Goal: Information Seeking & Learning: Learn about a topic

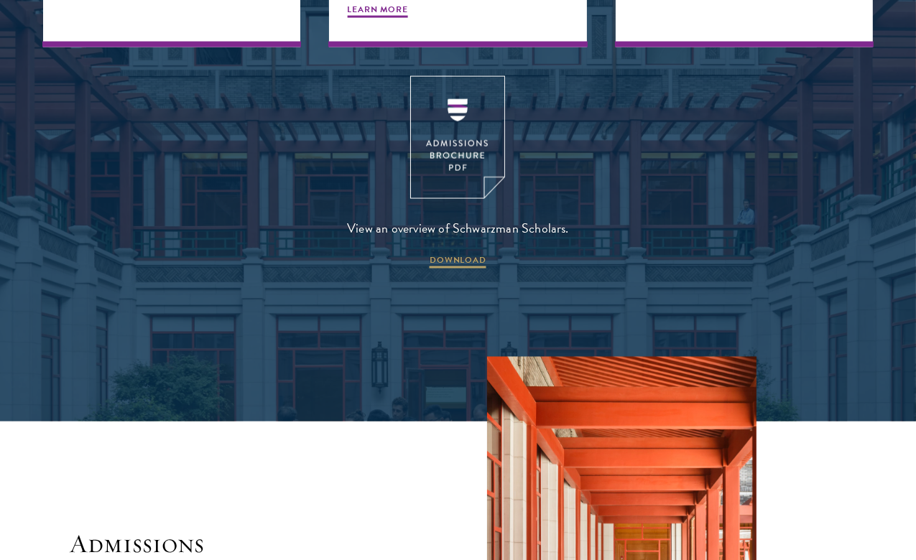
scroll to position [1940, 0]
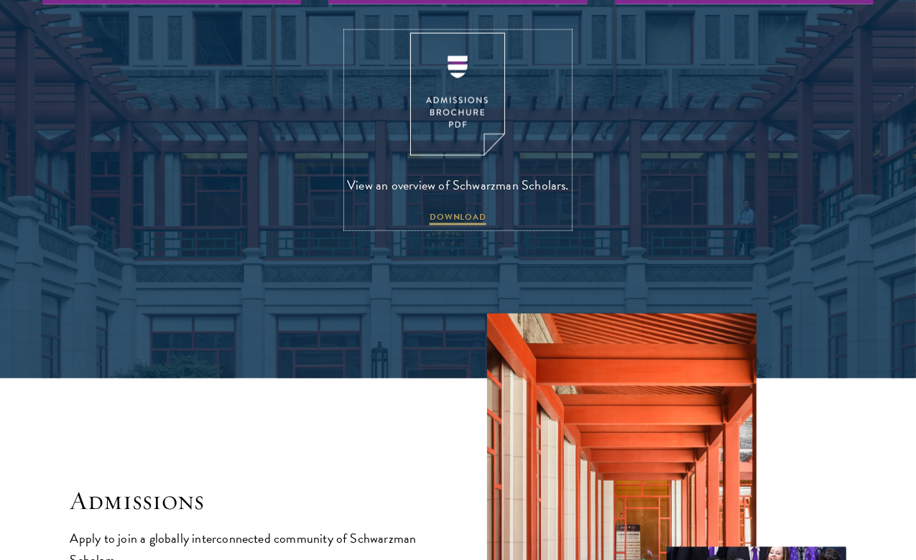
click at [449, 125] on img at bounding box center [457, 94] width 95 height 123
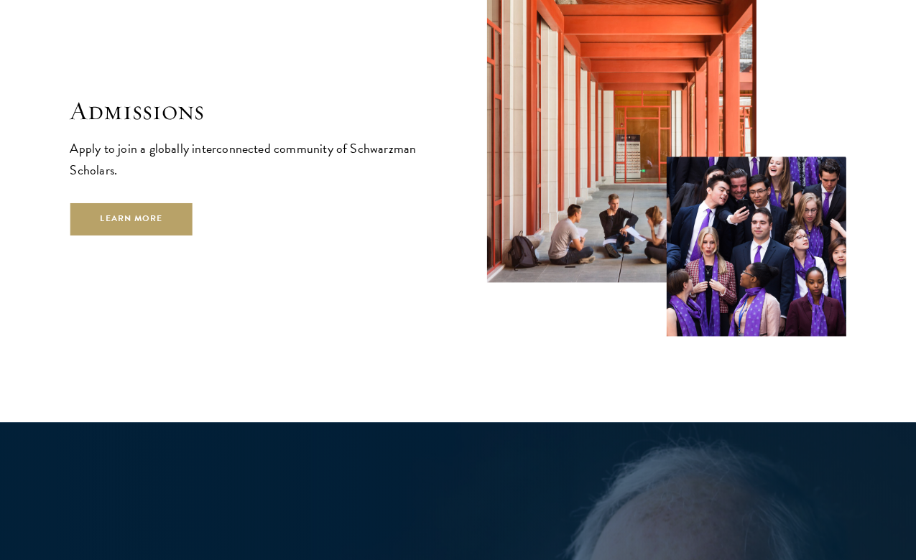
scroll to position [2371, 0]
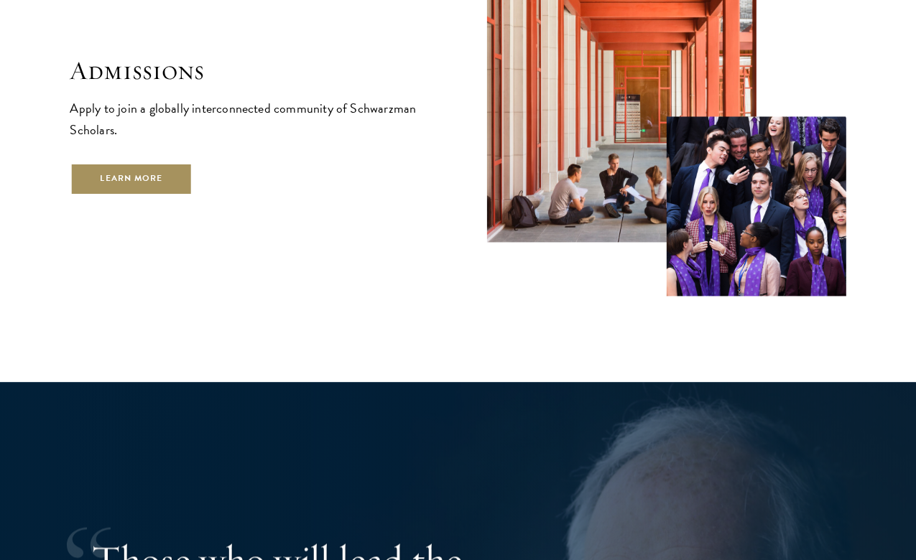
click at [175, 173] on link "Learn More" at bounding box center [131, 178] width 123 height 32
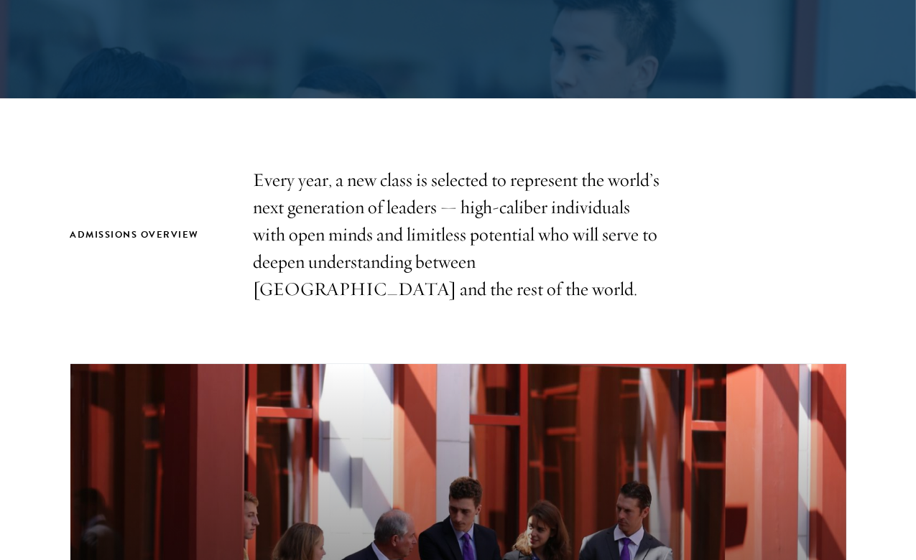
scroll to position [359, 0]
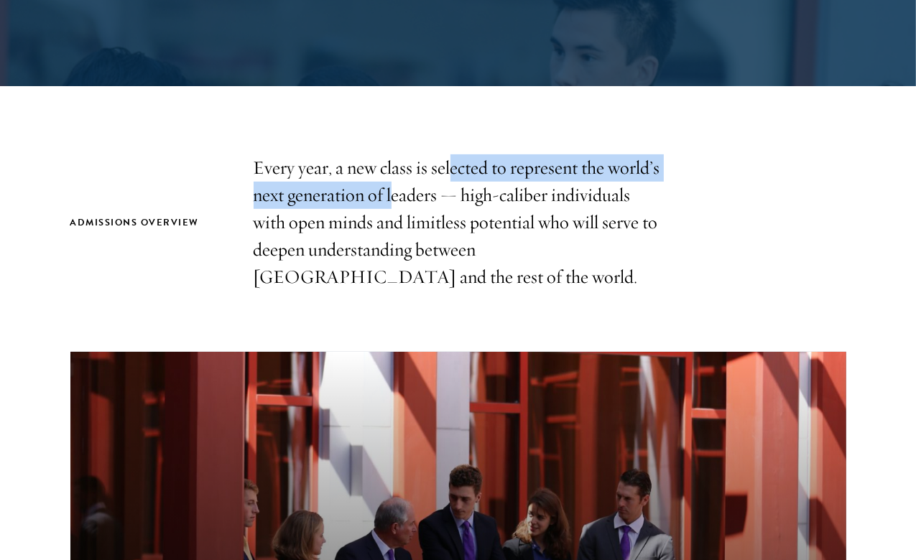
drag, startPoint x: 479, startPoint y: 160, endPoint x: 481, endPoint y: 235, distance: 74.7
click at [479, 207] on p "Every year, a new class is selected to represent the world’s next generation of…" at bounding box center [458, 222] width 409 height 136
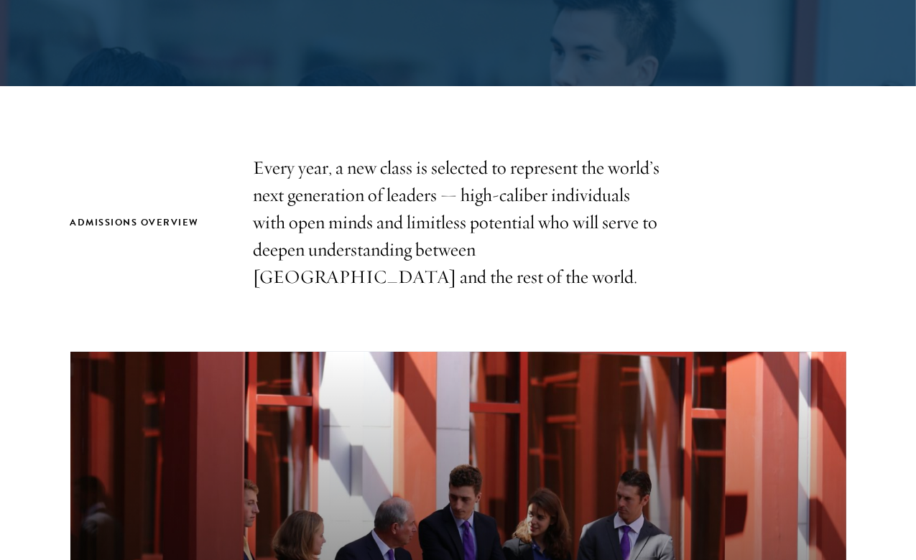
click at [481, 246] on p "Every year, a new class is selected to represent the world’s next generation of…" at bounding box center [458, 222] width 409 height 136
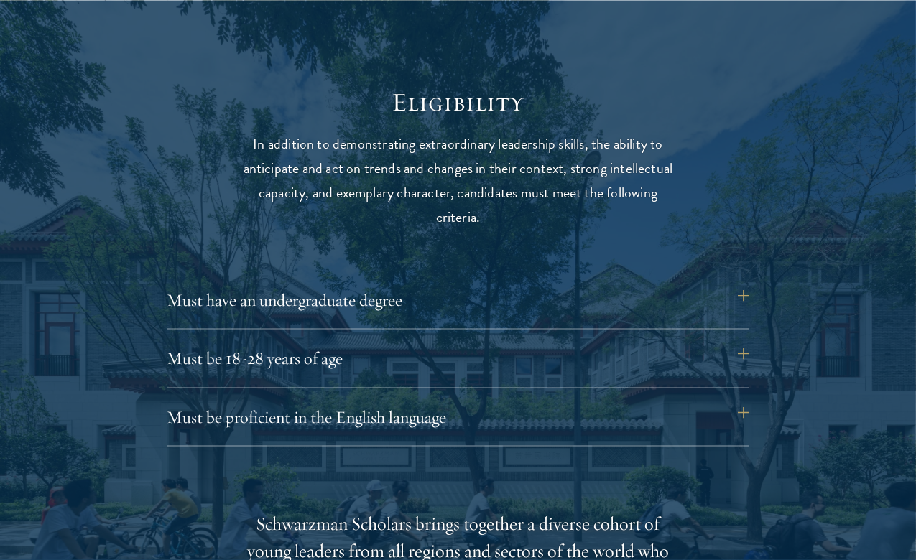
scroll to position [1796, 0]
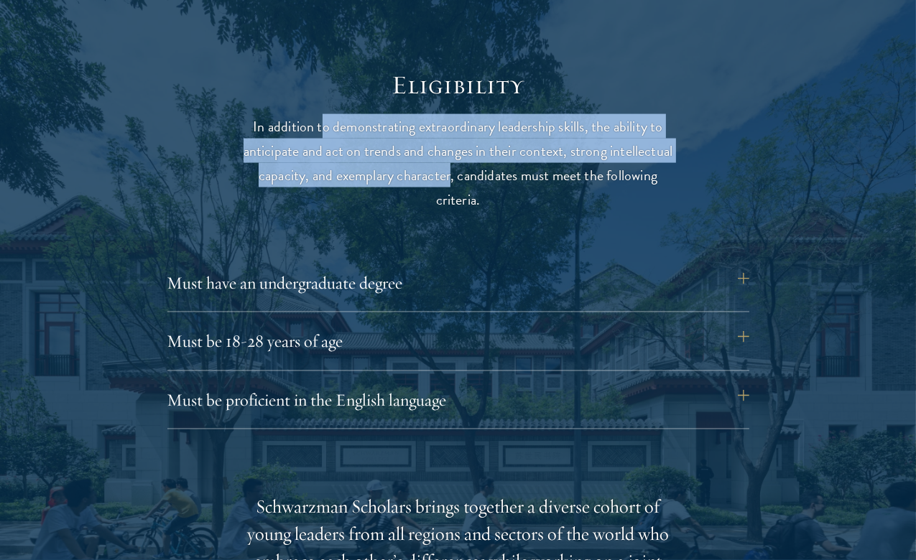
drag, startPoint x: 315, startPoint y: 103, endPoint x: 519, endPoint y: 165, distance: 213.2
click at [523, 160] on p "In addition to demonstrating extraordinary leadership skills, the ability to an…" at bounding box center [458, 163] width 445 height 98
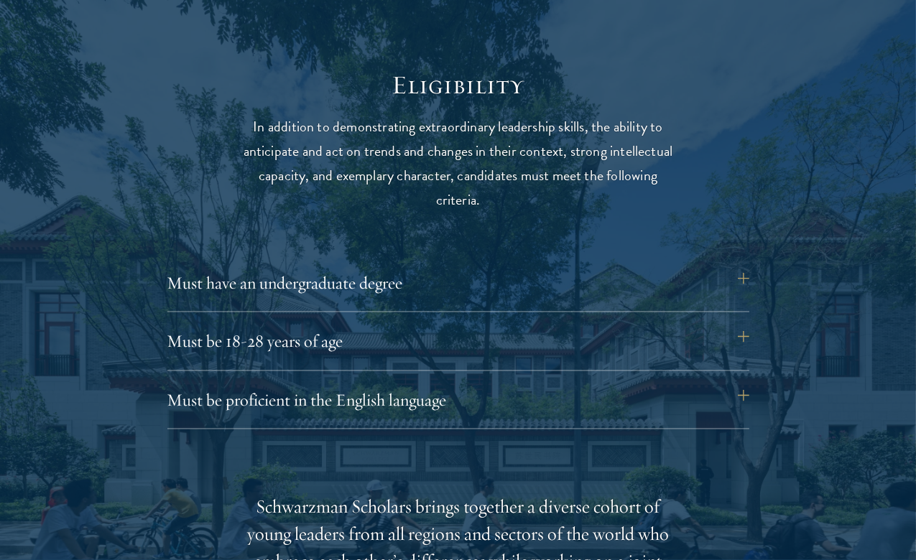
click at [498, 177] on p "In addition to demonstrating extraordinary leadership skills, the ability to an…" at bounding box center [458, 163] width 445 height 98
click at [395, 329] on button "Must be 18-28 years of age" at bounding box center [466, 341] width 582 height 34
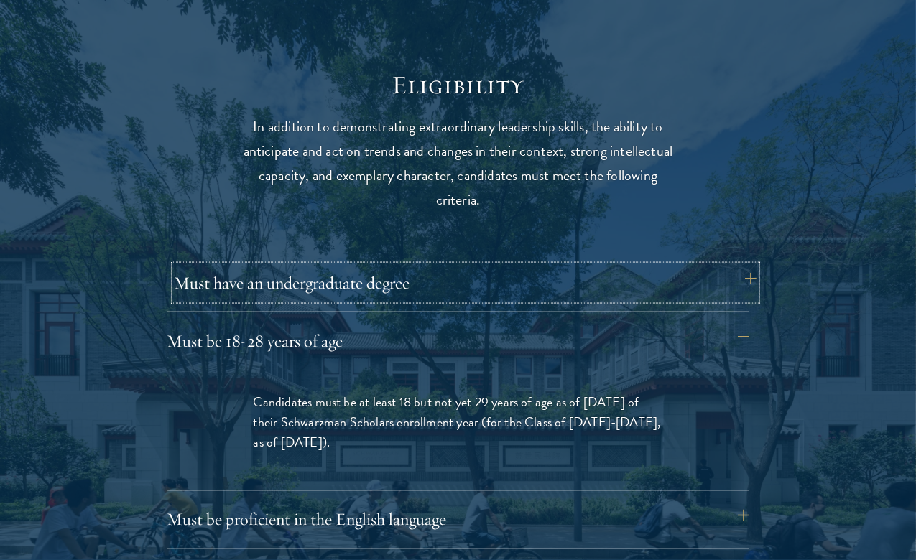
click at [407, 278] on button "Must have an undergraduate degree" at bounding box center [466, 283] width 582 height 34
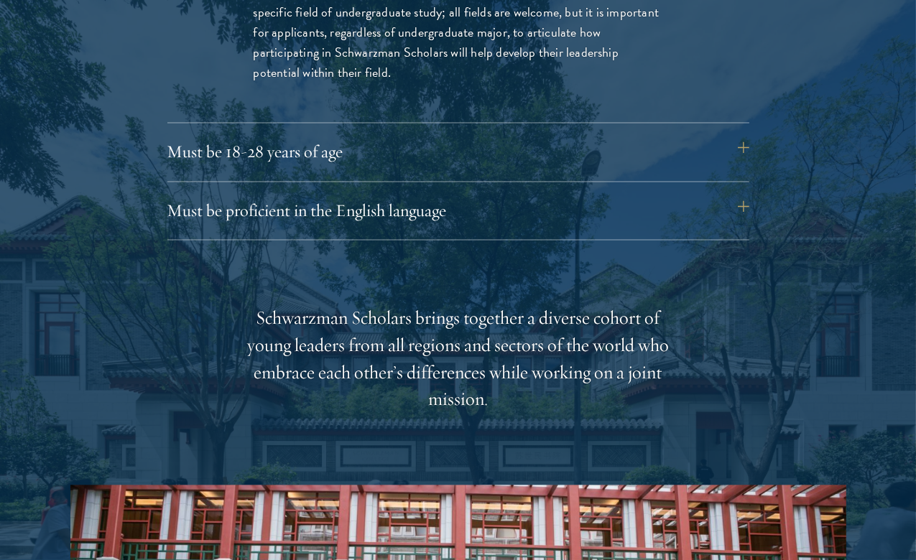
scroll to position [2371, 0]
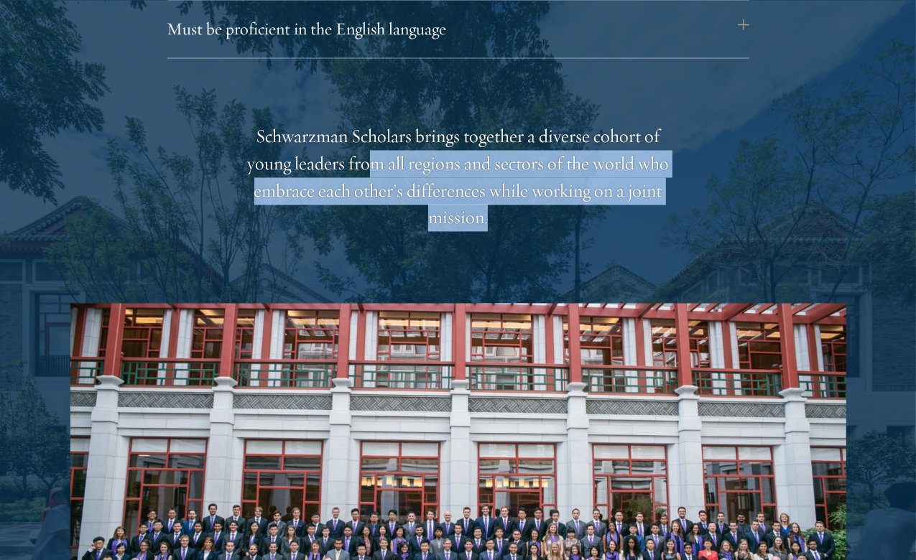
drag, startPoint x: 430, startPoint y: 142, endPoint x: 769, endPoint y: 186, distance: 341.2
click at [760, 181] on div "Schwarzman Scholars brings together a diverse cohort of young leaders from all …" at bounding box center [458, 427] width 776 height 608
click at [769, 186] on div "Schwarzman Scholars brings together a diverse cohort of young leaders from all …" at bounding box center [458, 427] width 776 height 608
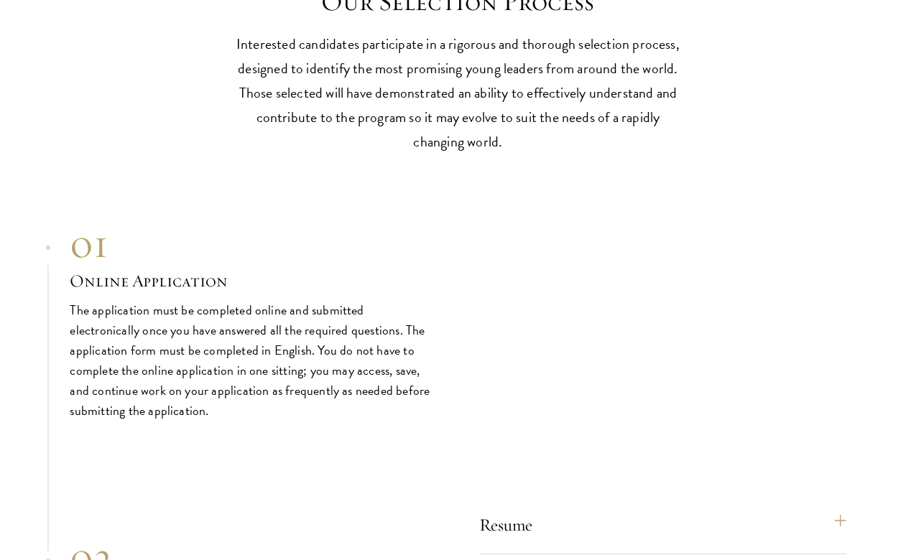
scroll to position [4167, 0]
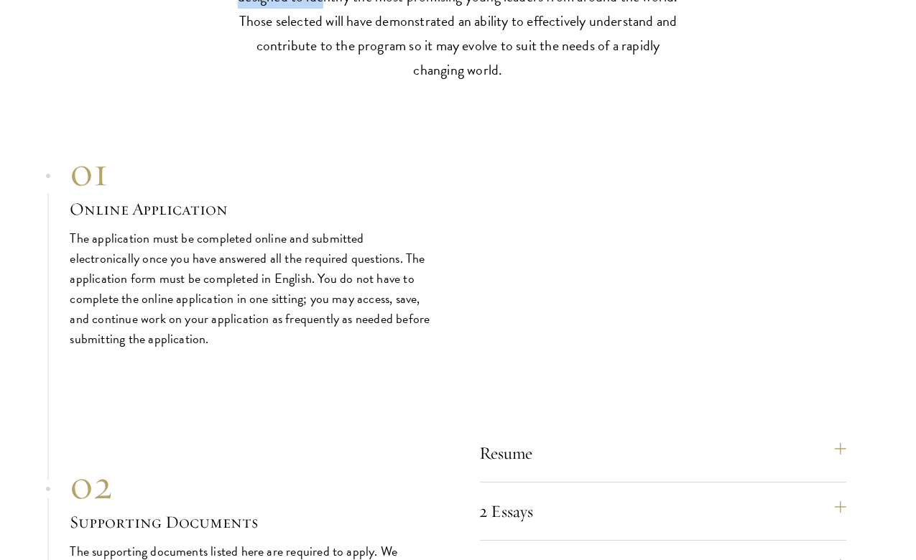
drag, startPoint x: 220, startPoint y: 71, endPoint x: 434, endPoint y: 134, distance: 223.2
click at [469, 82] on p "Interested candidates participate in a rigorous and thorough selection process,…" at bounding box center [458, 21] width 445 height 122
drag, startPoint x: 313, startPoint y: 131, endPoint x: 351, endPoint y: 124, distance: 38.6
click at [351, 82] on p "Interested candidates participate in a rigorous and thorough selection process,…" at bounding box center [458, 21] width 445 height 122
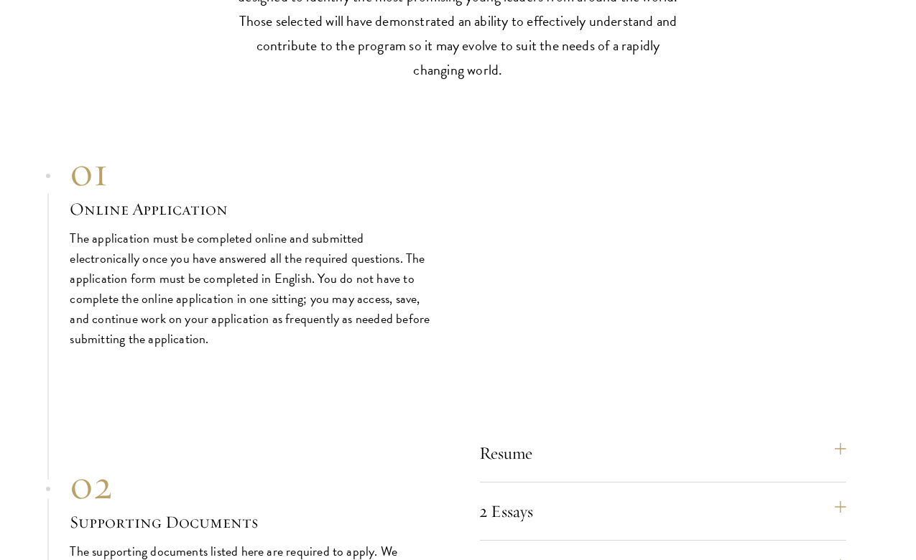
click at [451, 82] on p "Interested candidates participate in a rigorous and thorough selection process,…" at bounding box center [458, 21] width 445 height 122
drag, startPoint x: 397, startPoint y: 131, endPoint x: 473, endPoint y: 158, distance: 80.7
click at [443, 82] on p "Interested candidates participate in a rigorous and thorough selection process,…" at bounding box center [458, 21] width 445 height 122
click at [479, 82] on p "Interested candidates participate in a rigorous and thorough selection process,…" at bounding box center [458, 21] width 445 height 122
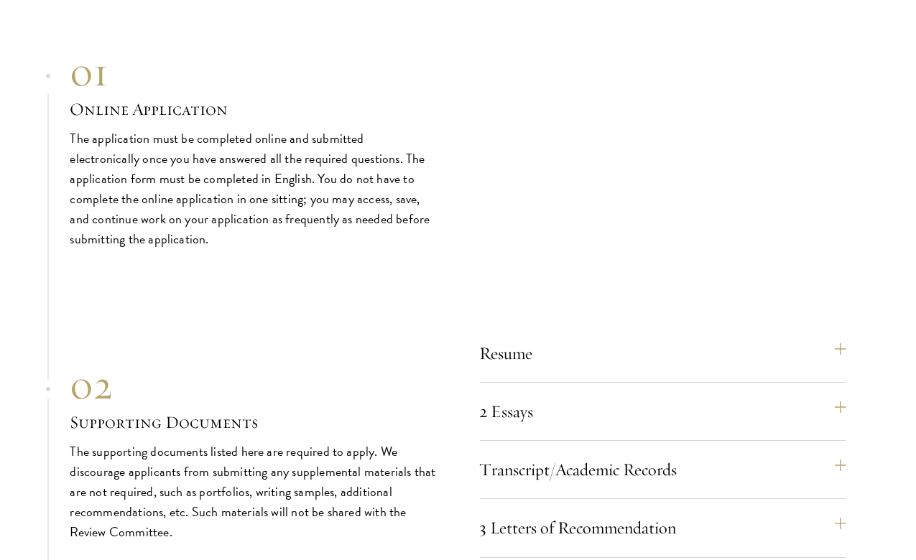
scroll to position [4382, 0]
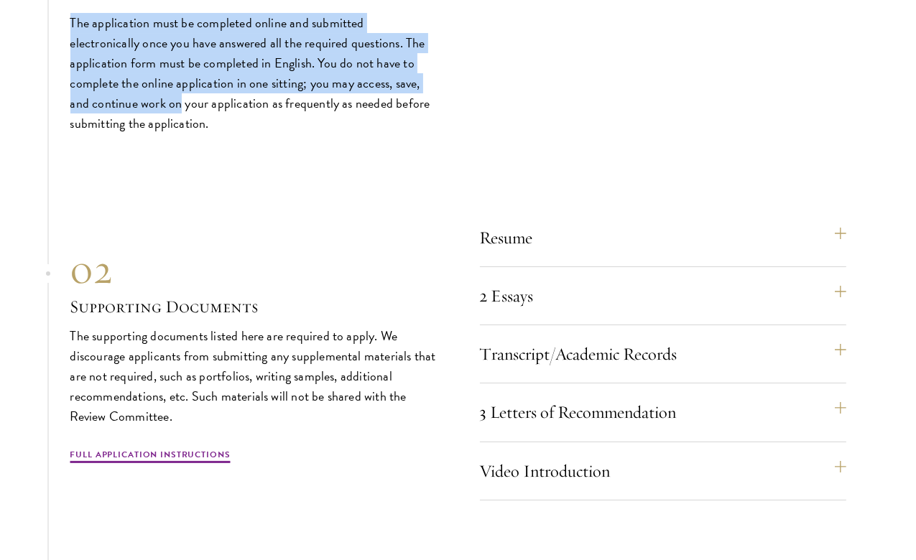
drag, startPoint x: 58, startPoint y: 137, endPoint x: 262, endPoint y: 228, distance: 223.5
click at [261, 227] on section "01 Online Application 01 Online Application The application must be completed o…" at bounding box center [458, 391] width 916 height 920
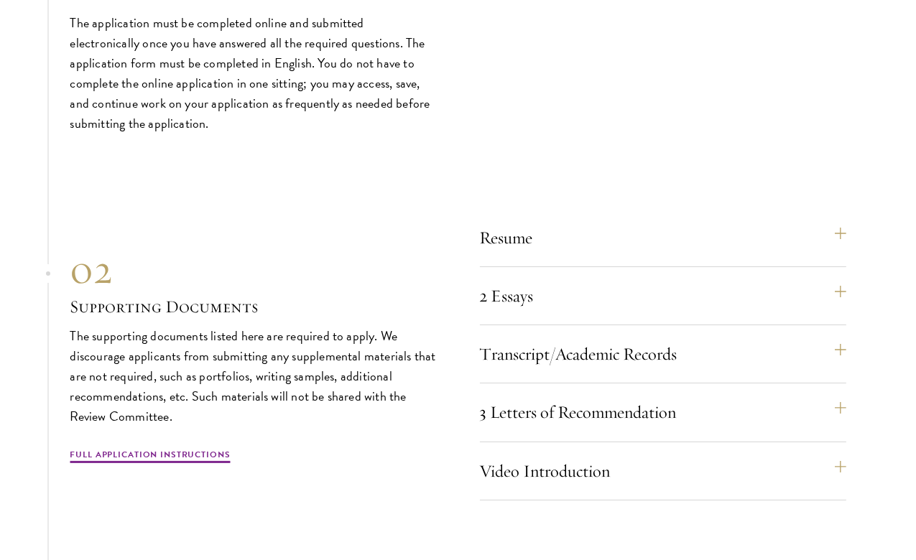
click at [274, 134] on p "The application must be completed online and submitted electronically once you …" at bounding box center [253, 73] width 366 height 121
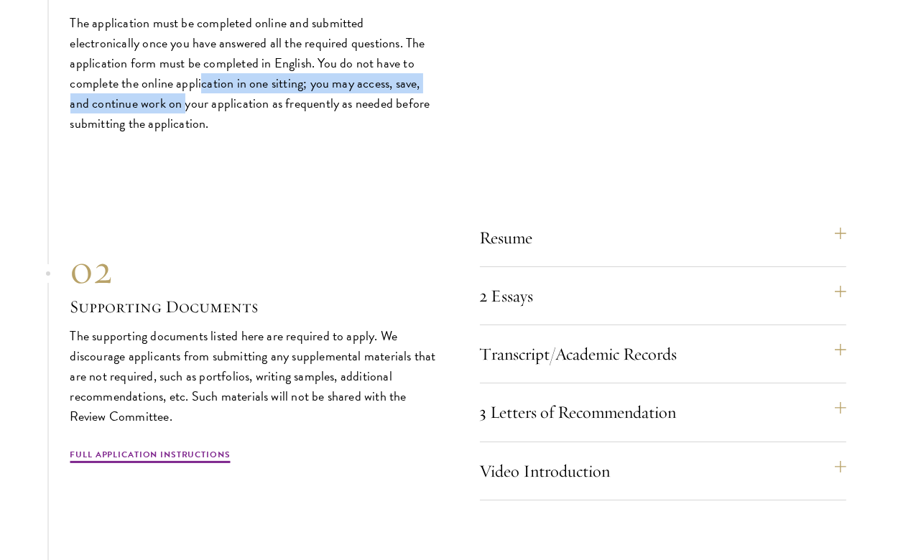
drag, startPoint x: 251, startPoint y: 198, endPoint x: 261, endPoint y: 223, distance: 27.7
click at [261, 134] on p "The application must be completed online and submitted electronically once you …" at bounding box center [253, 73] width 366 height 121
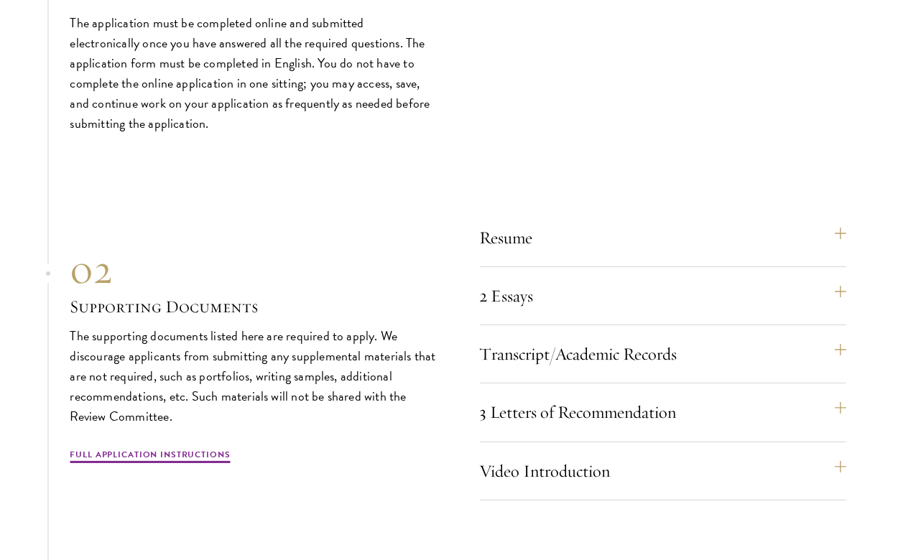
click at [289, 262] on div "01 Online Application 01 Online Application The application must be completed o…" at bounding box center [458, 391] width 776 height 920
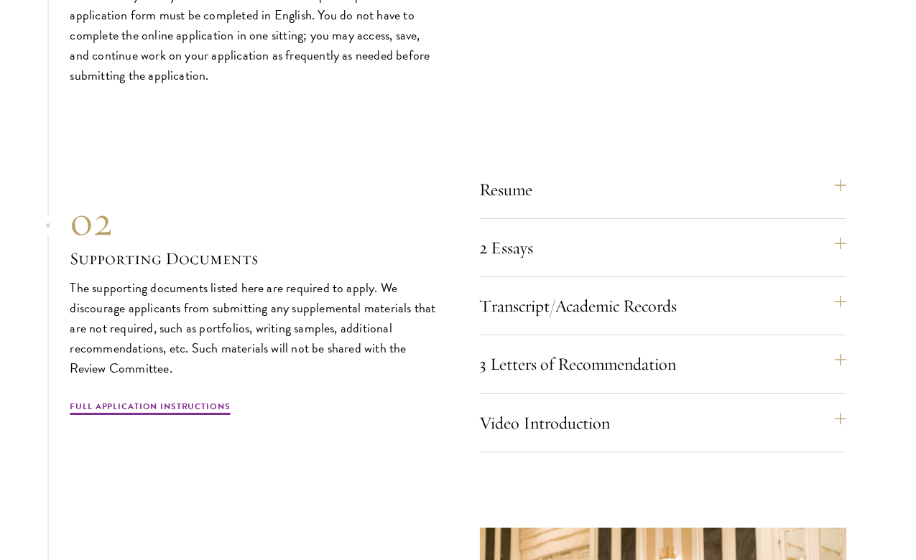
scroll to position [4454, 0]
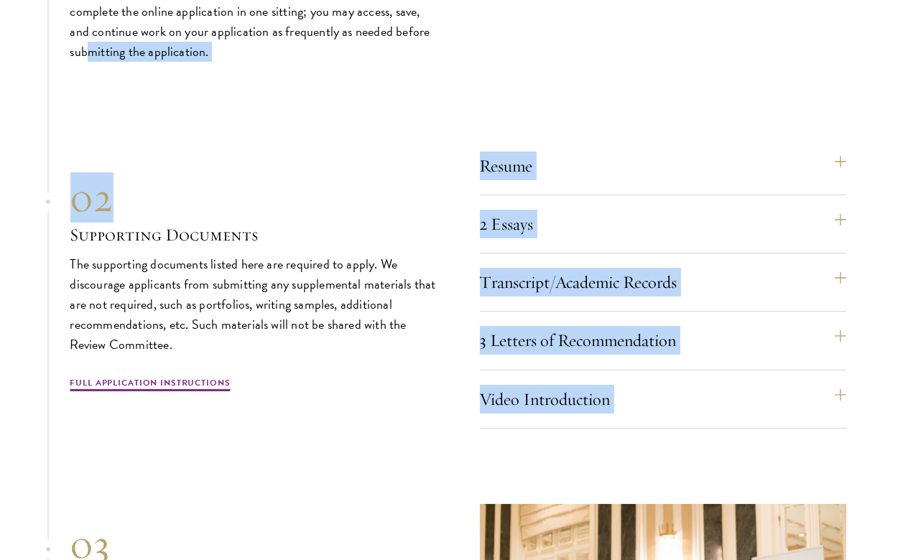
drag, startPoint x: 184, startPoint y: 174, endPoint x: 198, endPoint y: 203, distance: 32.8
click at [198, 203] on div "01 Online Application 01 Online Application The application must be completed o…" at bounding box center [458, 319] width 776 height 920
click at [226, 223] on div "02" at bounding box center [253, 197] width 366 height 50
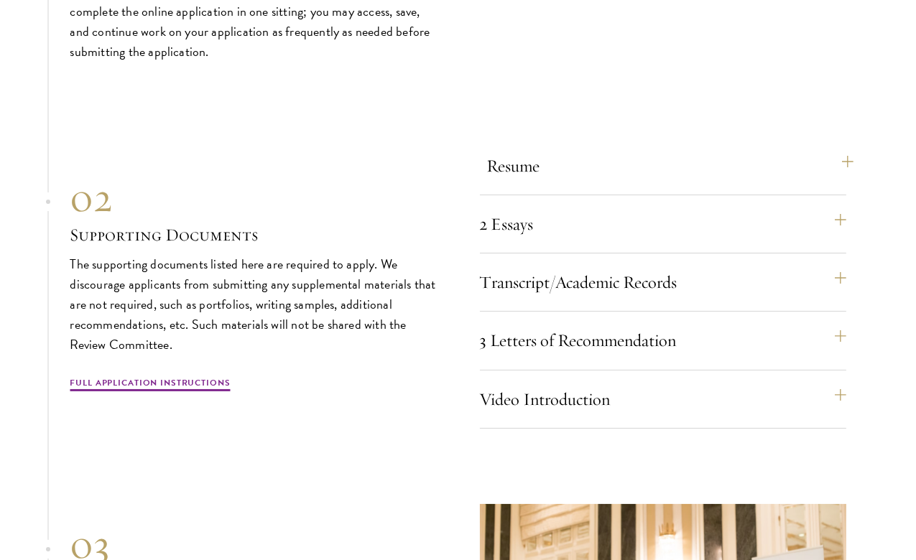
click at [486, 195] on div "Resume A current version of your resume or CV (maximum 2 pages)." at bounding box center [663, 172] width 366 height 47
click at [597, 183] on button "Resume" at bounding box center [670, 166] width 366 height 34
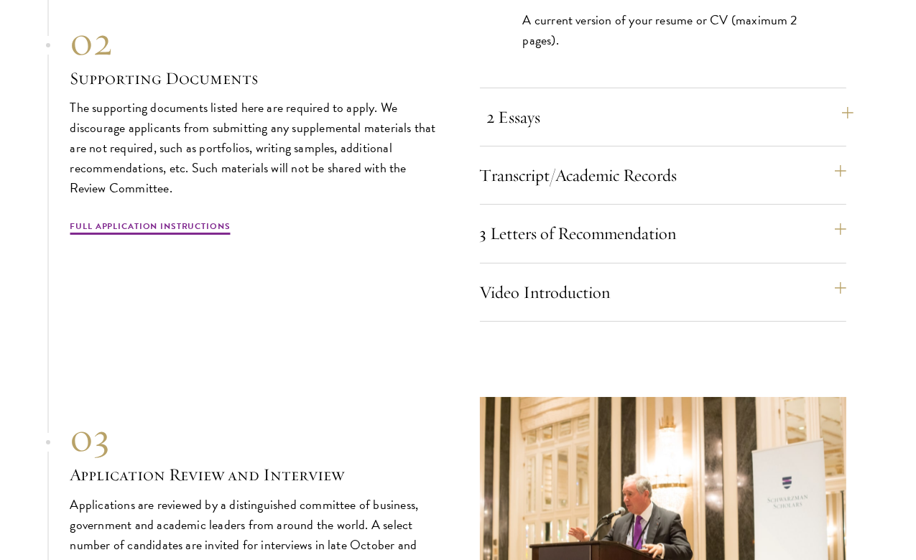
scroll to position [4465, 0]
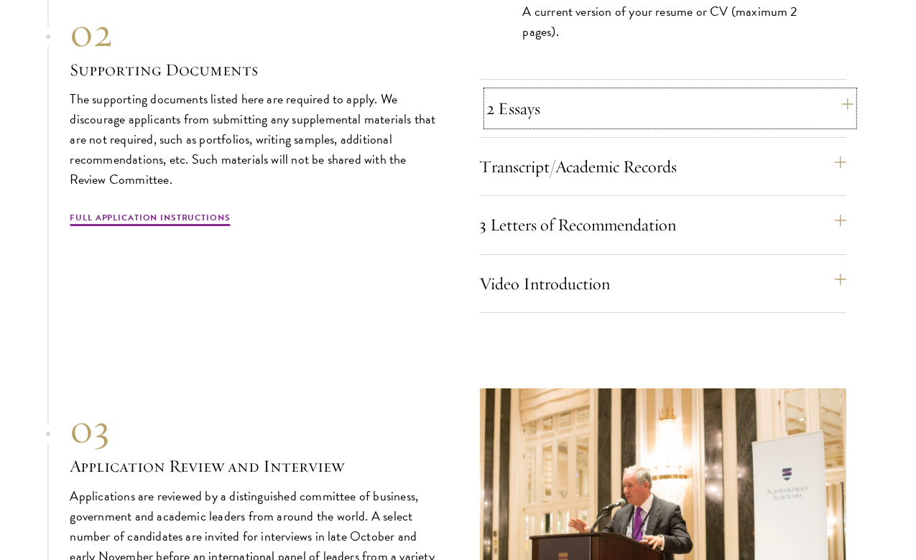
click at [544, 126] on button "2 Essays" at bounding box center [670, 108] width 366 height 34
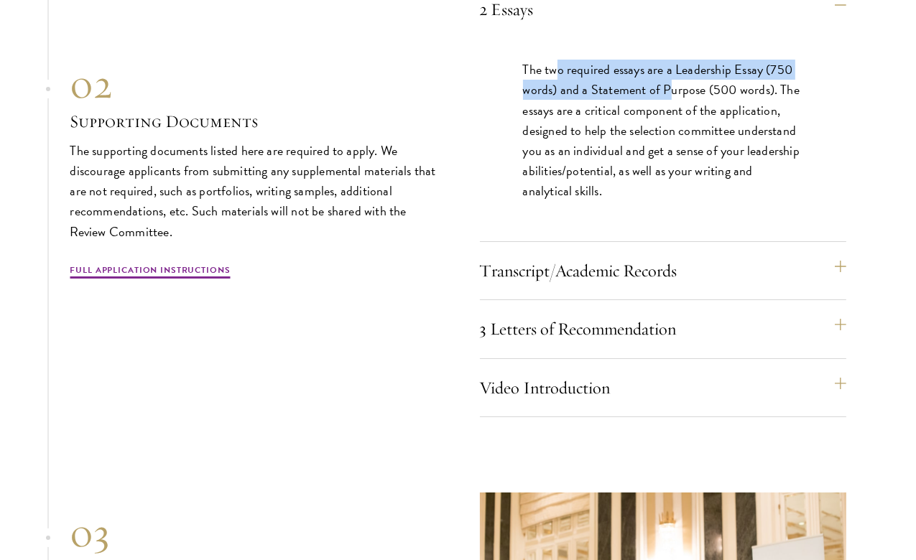
drag, startPoint x: 573, startPoint y: 171, endPoint x: 710, endPoint y: 241, distance: 153.9
click at [705, 200] on p "The two required essays are a Leadership Essay (750 words) and a Statement of P…" at bounding box center [663, 131] width 280 height 142
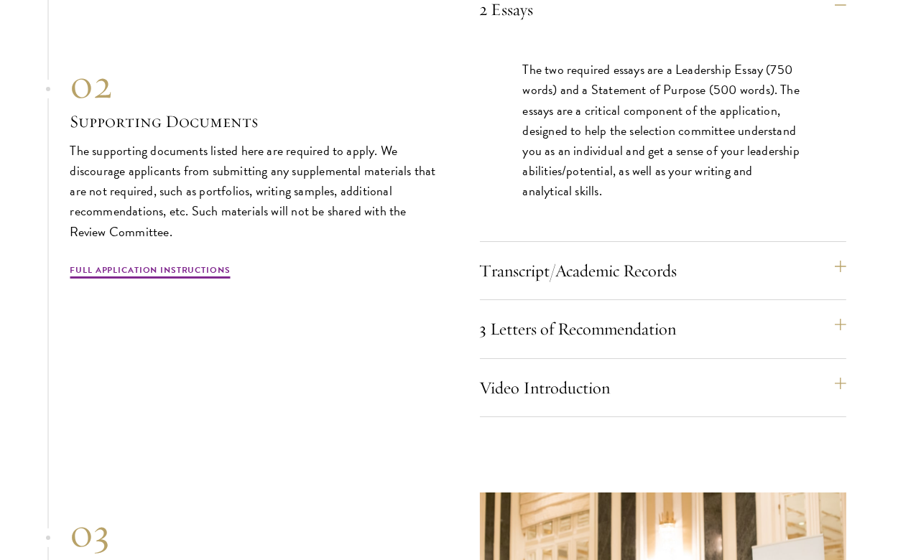
click at [711, 201] on p "The two required essays are a Leadership Essay (750 words) and a Statement of P…" at bounding box center [663, 131] width 280 height 142
click at [678, 288] on button "Transcript/Academic Records" at bounding box center [670, 271] width 366 height 34
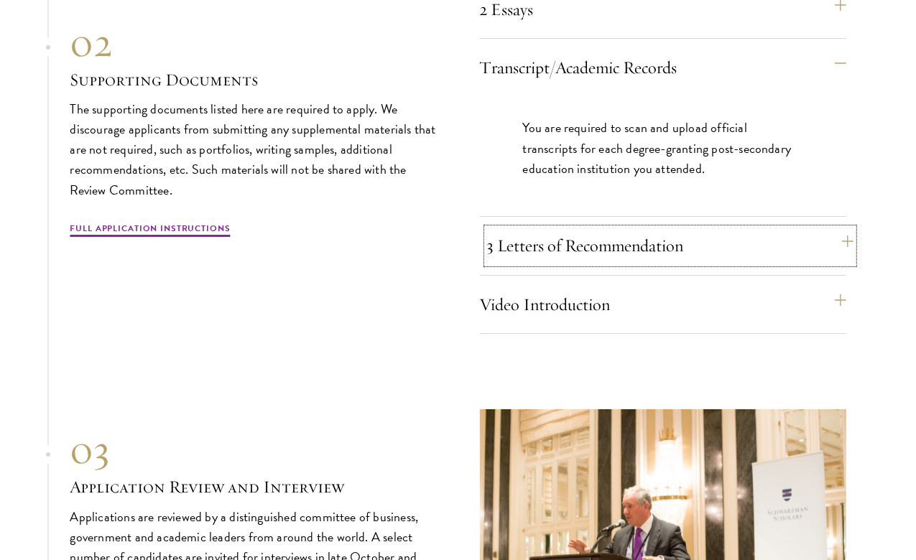
click at [557, 263] on button "3 Letters of Recommendation" at bounding box center [670, 245] width 366 height 34
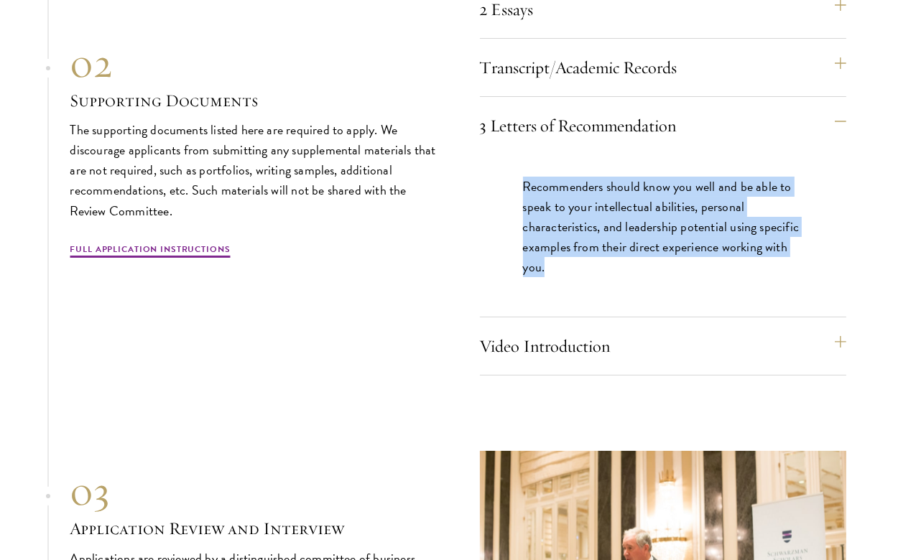
drag, startPoint x: 542, startPoint y: 272, endPoint x: 628, endPoint y: 353, distance: 117.9
click at [628, 277] on p "Recommenders should know you well and be able to speak to your intellectual abi…" at bounding box center [663, 227] width 280 height 101
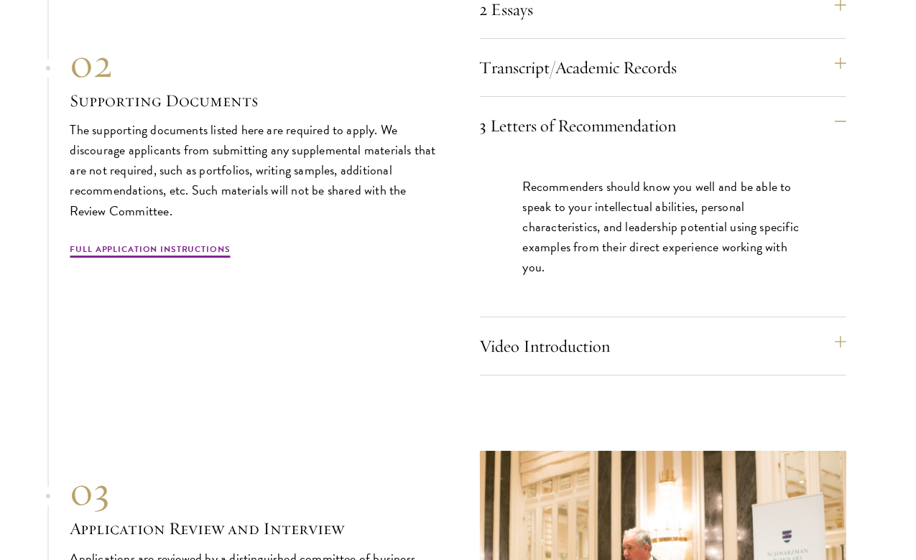
click at [595, 376] on div "Video Introduction Provide a short video self-introduction of no more than 1 mi…" at bounding box center [663, 352] width 366 height 47
click at [593, 363] on button "Video Introduction" at bounding box center [670, 346] width 366 height 34
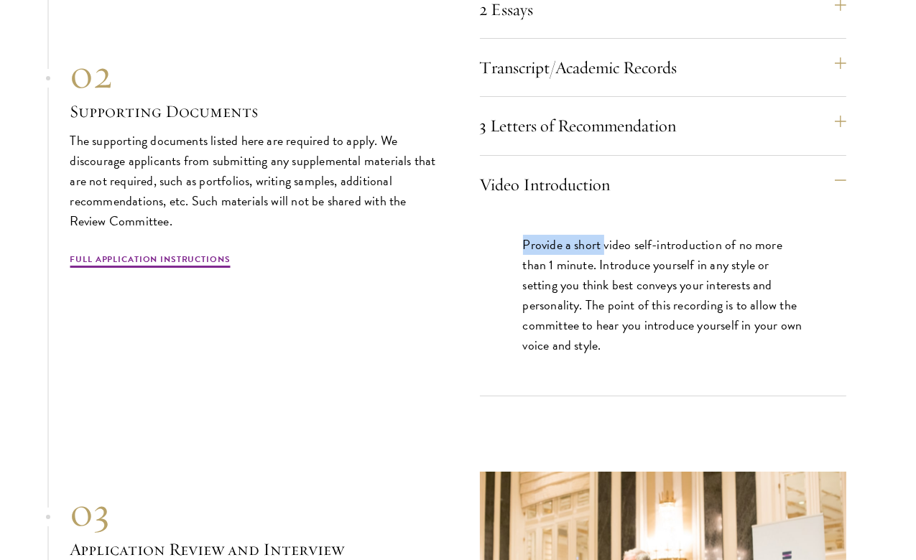
drag, startPoint x: 549, startPoint y: 330, endPoint x: 609, endPoint y: 330, distance: 60.3
click at [609, 330] on div "Provide a short video self-introduction of no more than 1 minute. Introduce you…" at bounding box center [663, 302] width 366 height 178
click at [618, 356] on p "Provide a short video self-introduction of no more than 1 minute. Introduce you…" at bounding box center [663, 295] width 280 height 121
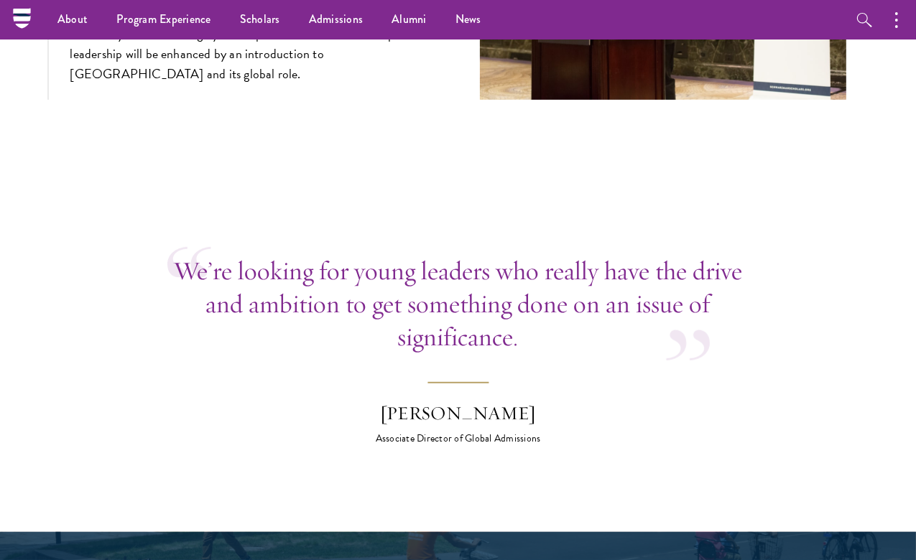
scroll to position [5040, 0]
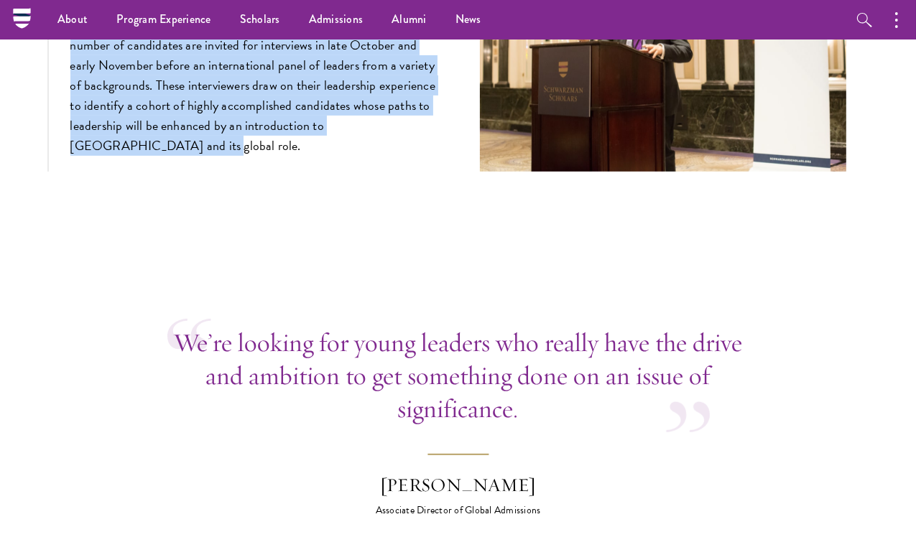
drag, startPoint x: 145, startPoint y: 91, endPoint x: 387, endPoint y: 236, distance: 281.9
click at [387, 157] on p "Applications are reviewed by a distinguished committee of business, government …" at bounding box center [253, 76] width 366 height 162
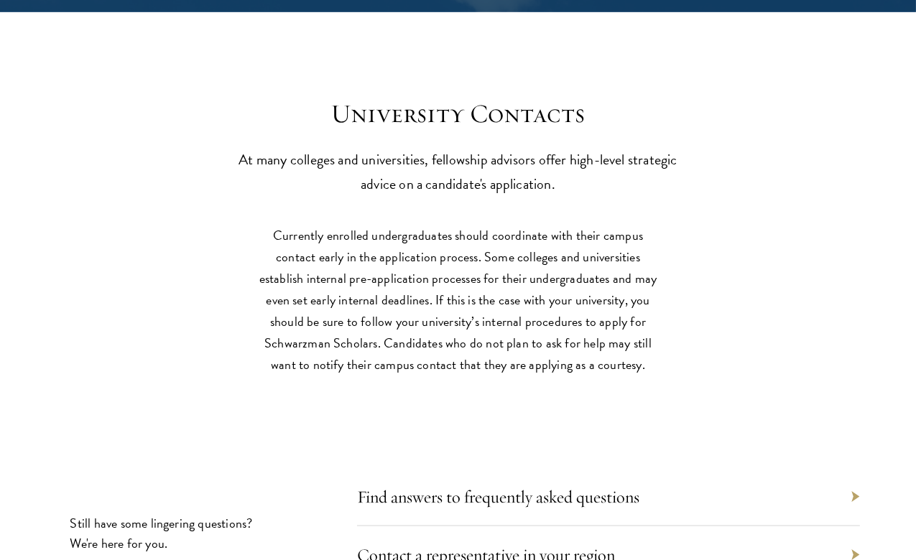
scroll to position [6189, 0]
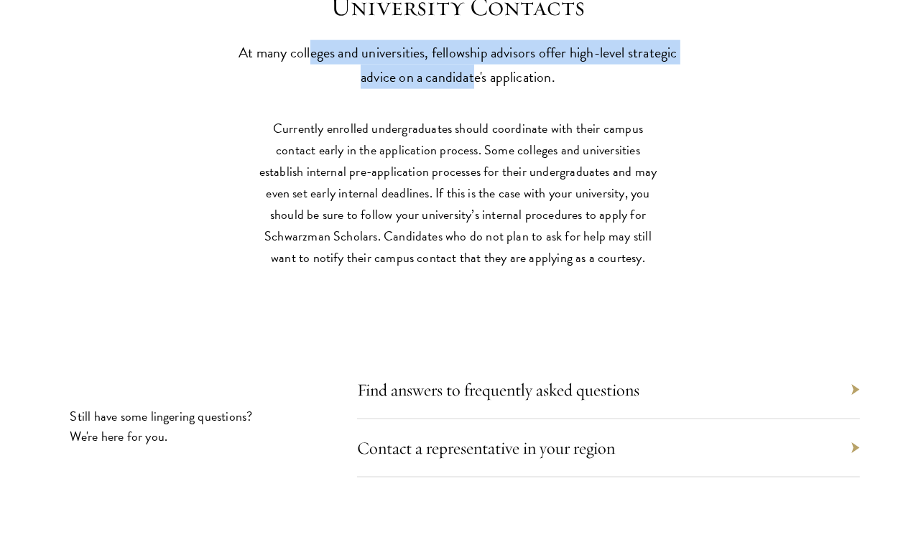
drag, startPoint x: 356, startPoint y: 172, endPoint x: 521, endPoint y: 290, distance: 202.3
click at [514, 89] on p "At many colleges and universities, fellowship advisors offer high-level strateg…" at bounding box center [458, 64] width 445 height 49
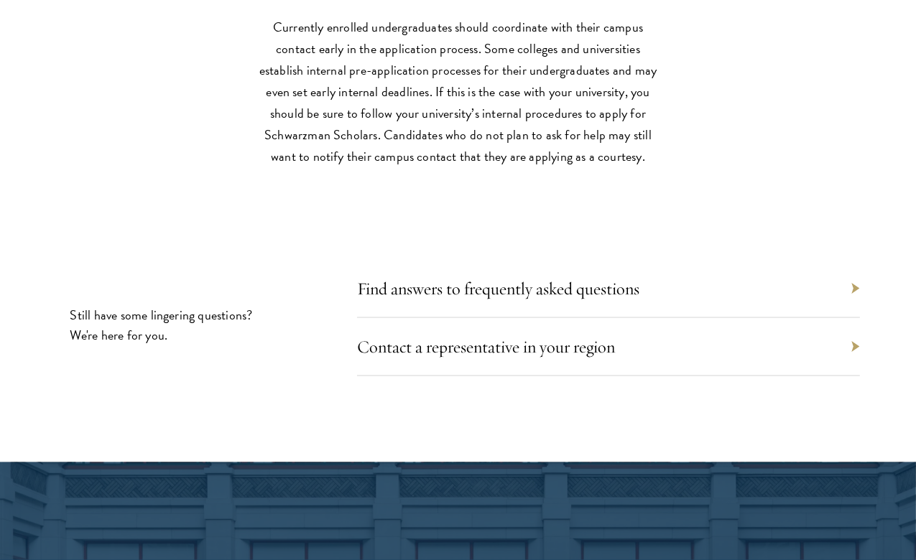
scroll to position [6477, 0]
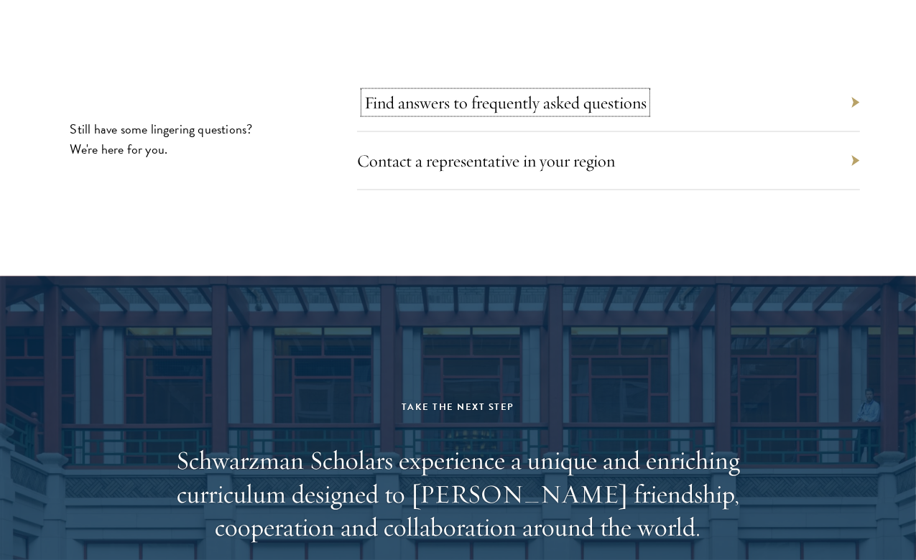
click at [491, 114] on link "Find answers to frequently asked questions" at bounding box center [505, 103] width 282 height 22
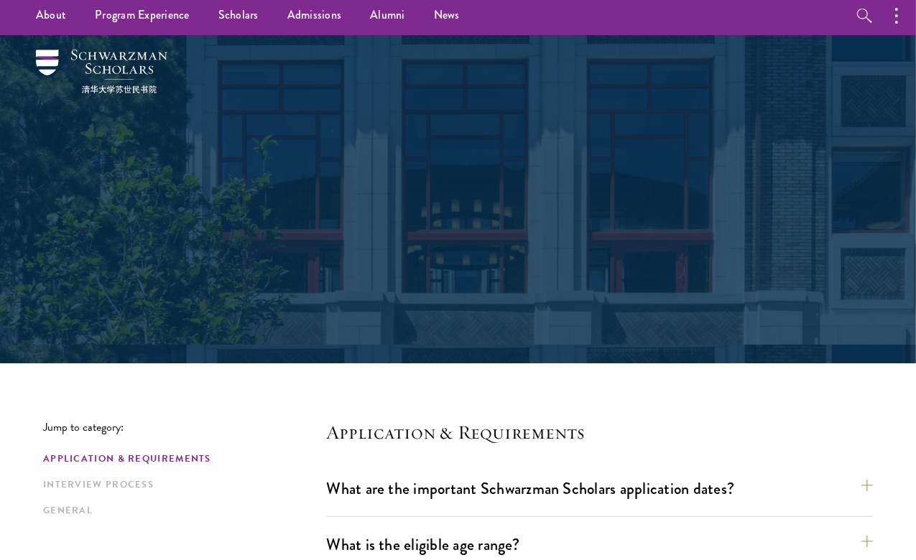
scroll to position [216, 0]
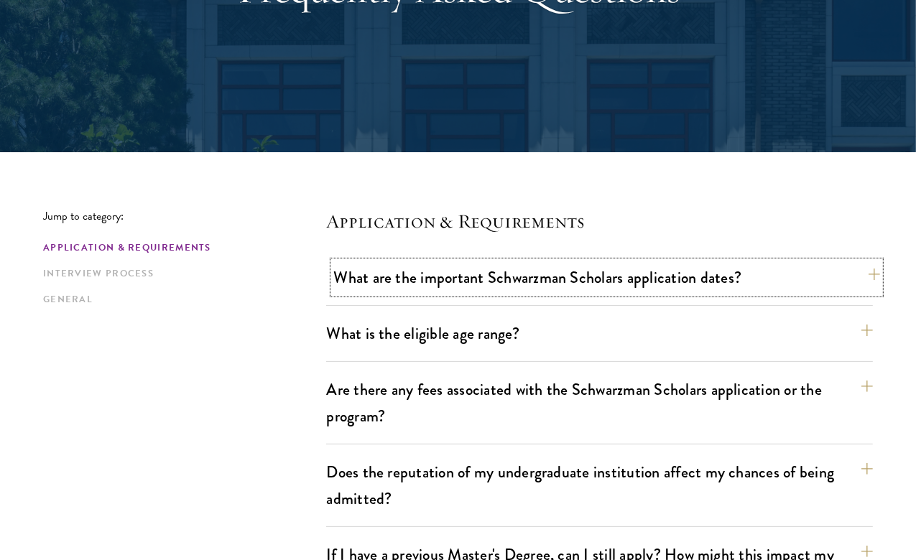
click at [598, 278] on button "What are the important Schwarzman Scholars application dates?" at bounding box center [606, 277] width 547 height 32
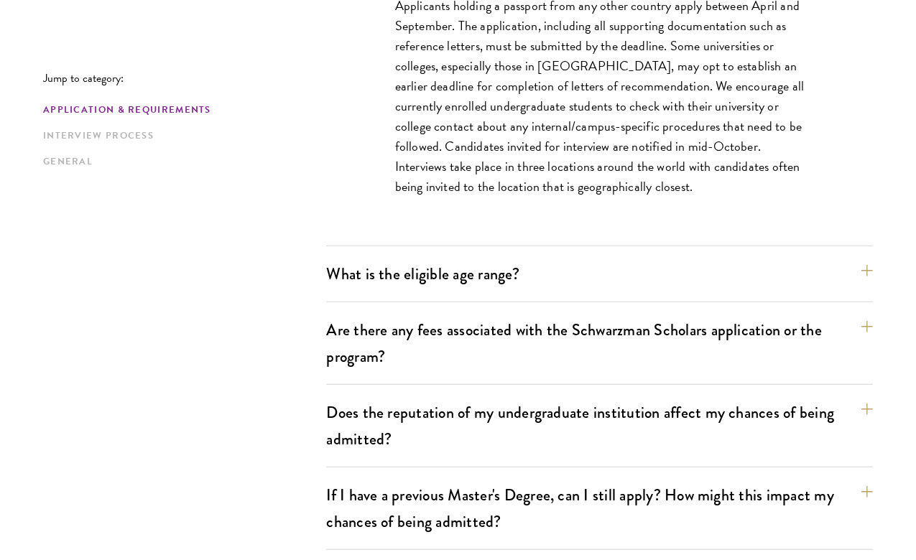
scroll to position [790, 0]
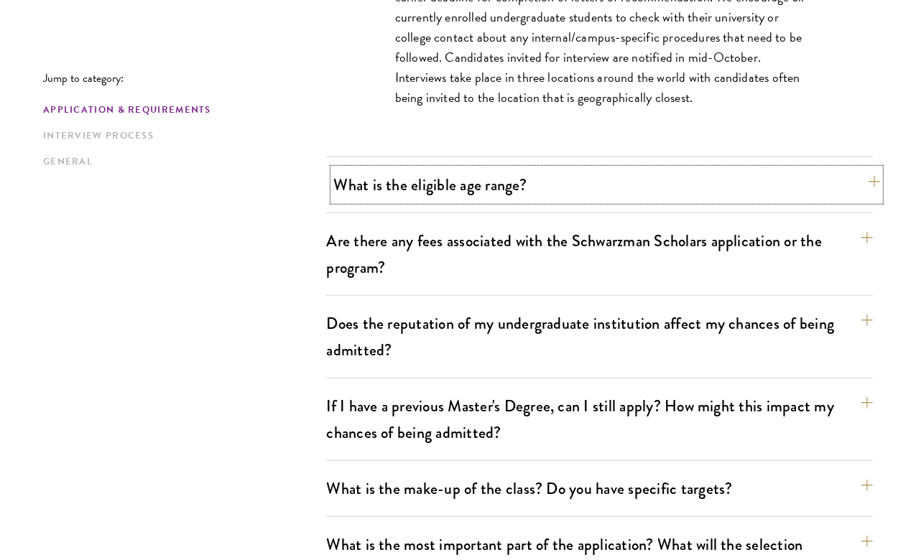
click at [496, 187] on button "What is the eligible age range?" at bounding box center [606, 185] width 547 height 32
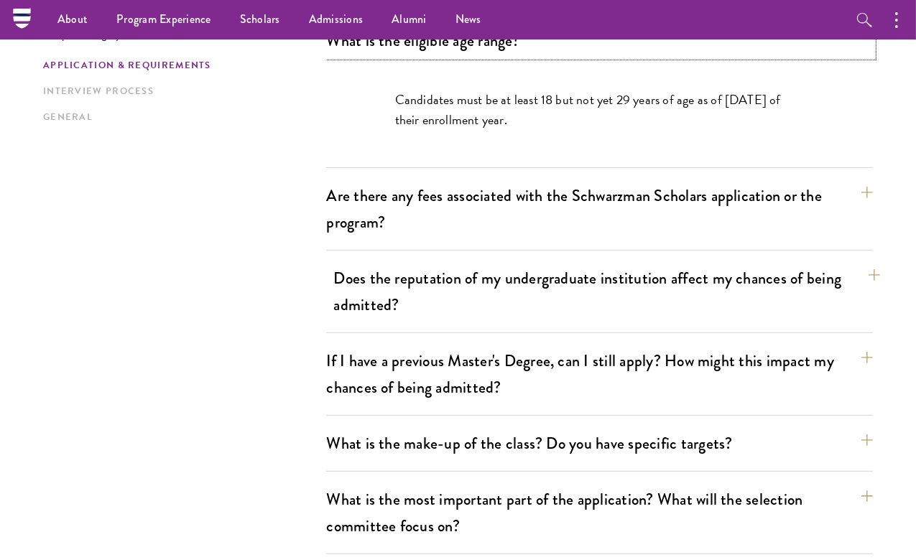
scroll to position [431, 0]
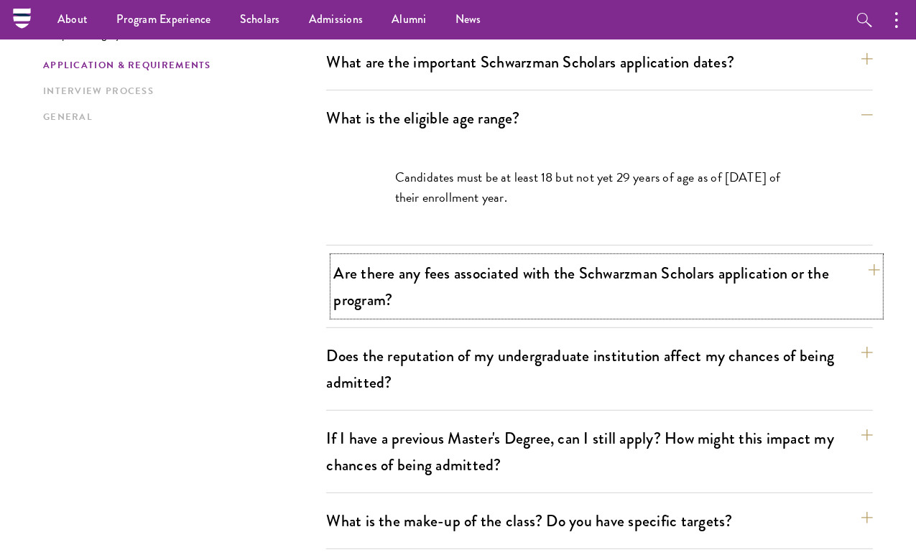
click at [486, 272] on button "Are there any fees associated with the Schwarzman Scholars application or the p…" at bounding box center [606, 286] width 547 height 59
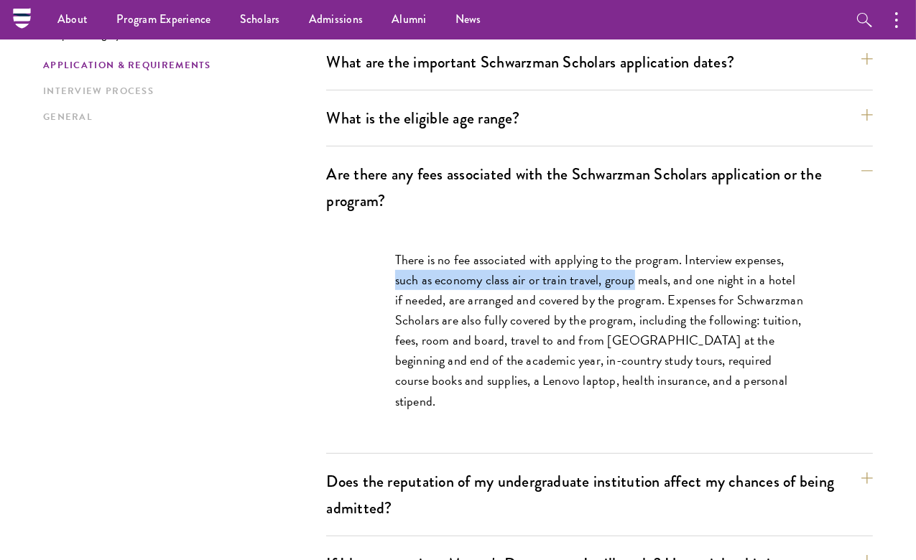
drag, startPoint x: 438, startPoint y: 258, endPoint x: 642, endPoint y: 271, distance: 203.7
click at [639, 267] on div "There is no fee associated with applying to the program. Interview expenses, su…" at bounding box center [600, 337] width 496 height 219
click at [659, 346] on p "There is no fee associated with applying to the program. Interview expenses, su…" at bounding box center [599, 331] width 409 height 162
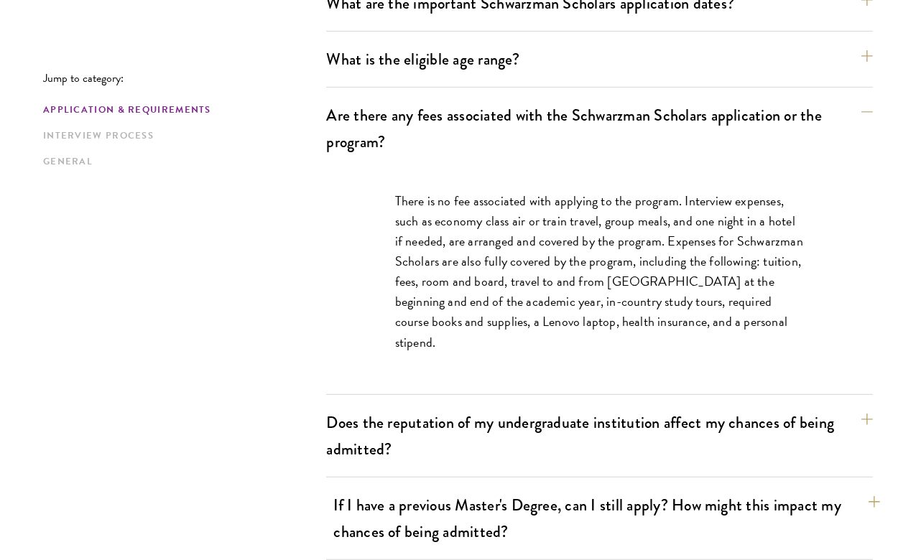
scroll to position [647, 0]
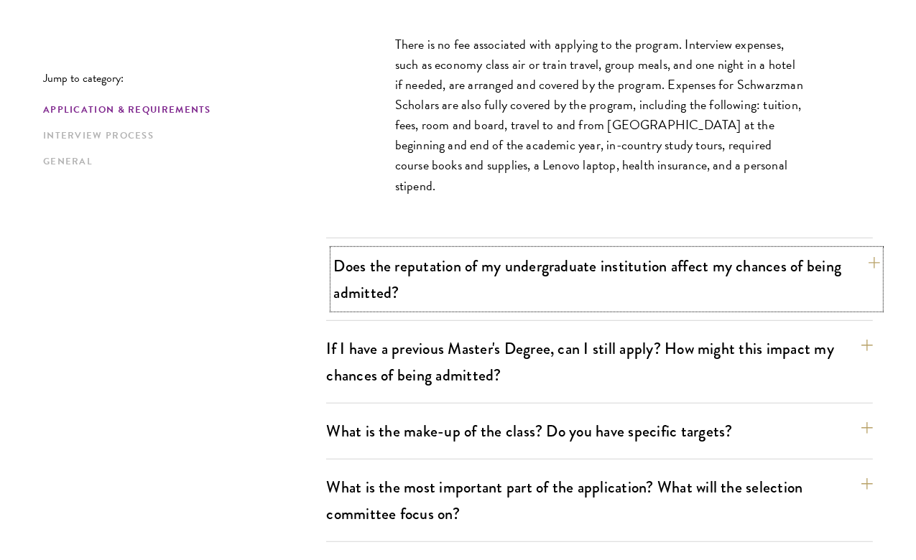
click at [726, 279] on button "Does the reputation of my undergraduate institution affect my chances of being …" at bounding box center [606, 279] width 547 height 59
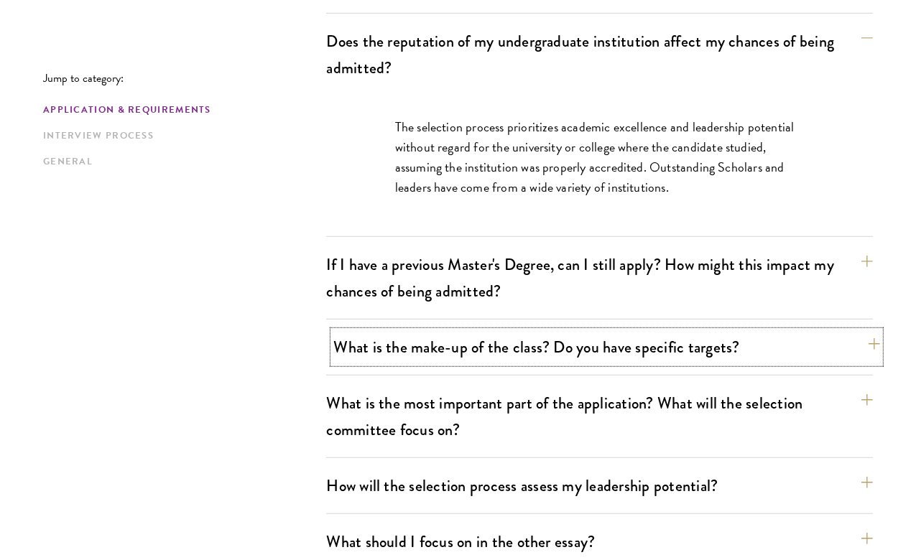
click at [662, 331] on button "What is the make-up of the class? Do you have specific targets?" at bounding box center [606, 347] width 547 height 32
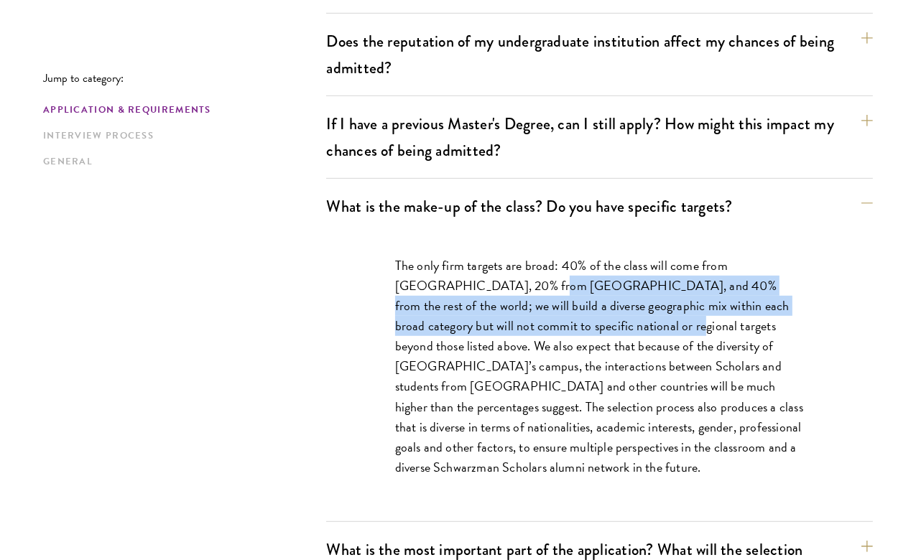
drag, startPoint x: 532, startPoint y: 249, endPoint x: 624, endPoint y: 328, distance: 121.7
click at [624, 298] on p "The only firm targets are broad: 40% of the class will come from the United Sta…" at bounding box center [599, 367] width 409 height 222
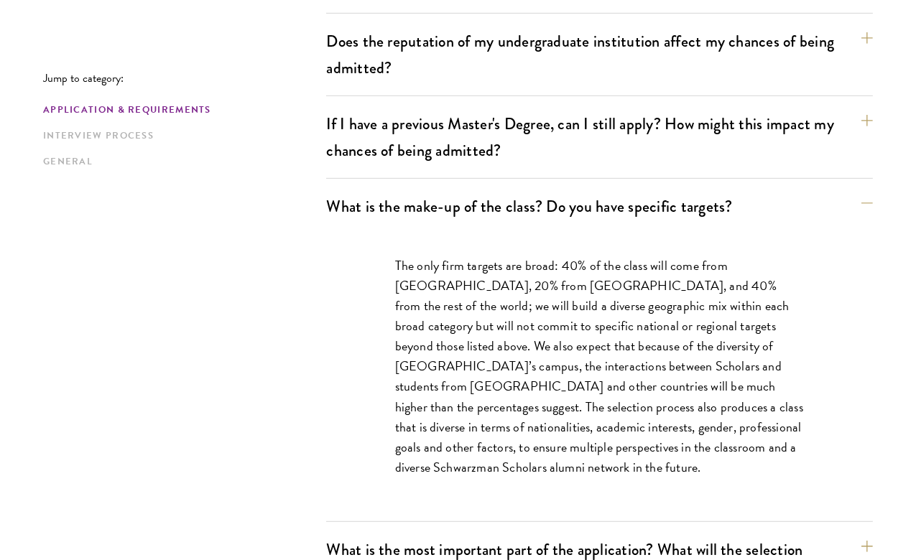
click at [625, 360] on p "The only firm targets are broad: 40% of the class will come from the United Sta…" at bounding box center [599, 367] width 409 height 222
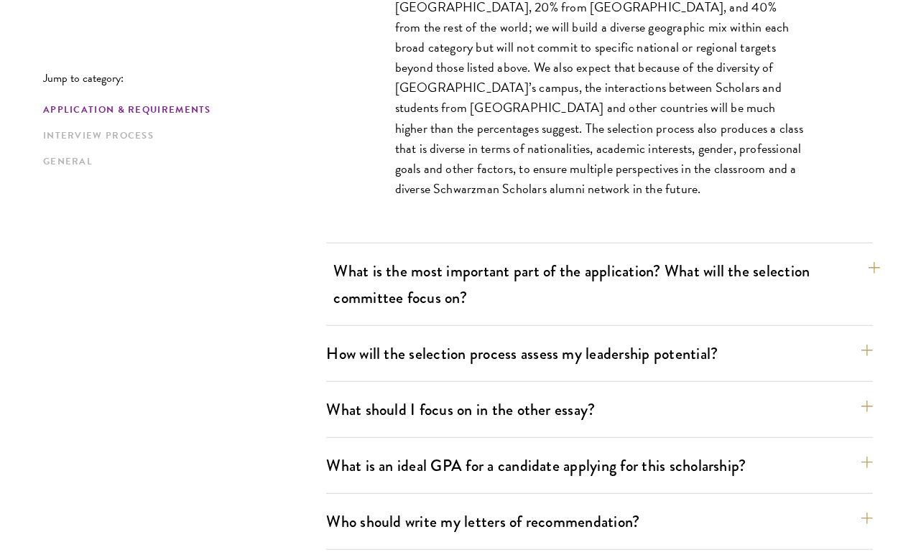
scroll to position [934, 0]
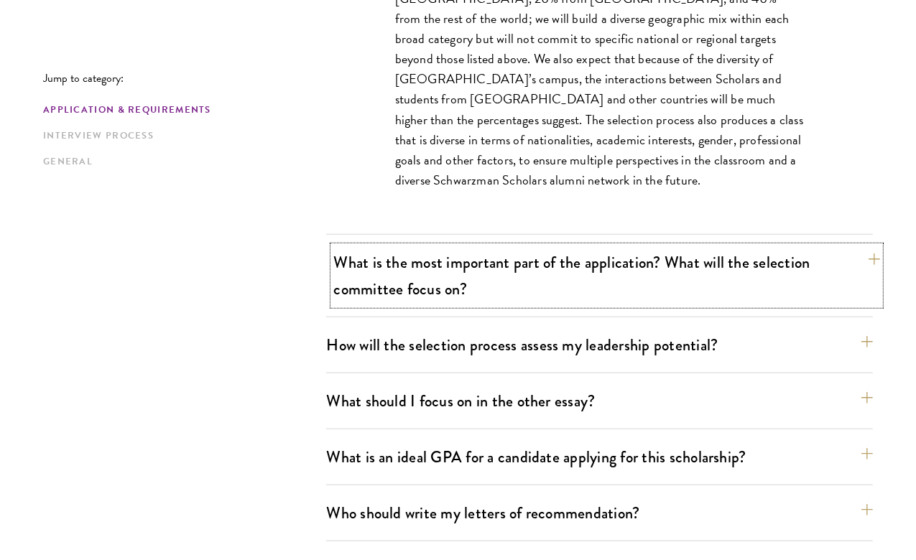
click at [399, 246] on button "What is the most important part of the application? What will the selection com…" at bounding box center [606, 275] width 547 height 59
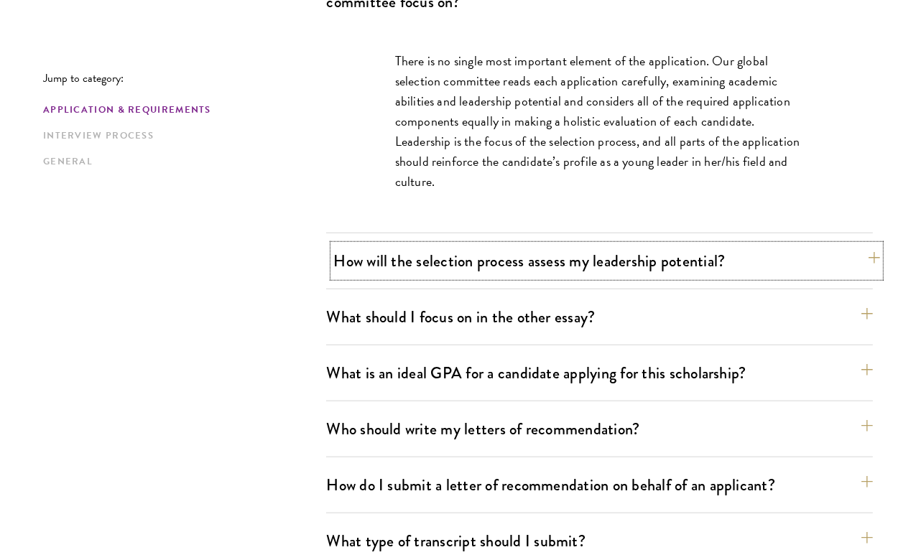
click at [719, 245] on button "How will the selection process assess my leadership potential?" at bounding box center [606, 261] width 547 height 32
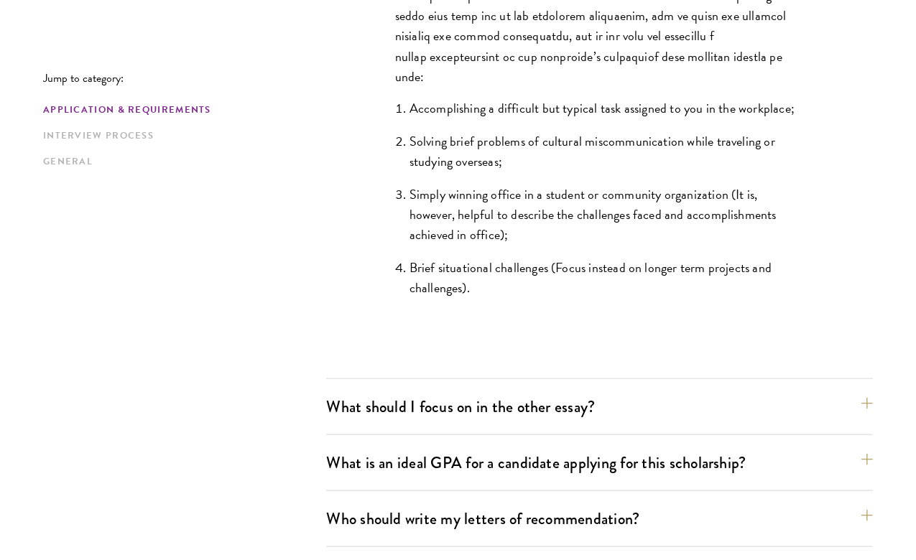
scroll to position [1437, 0]
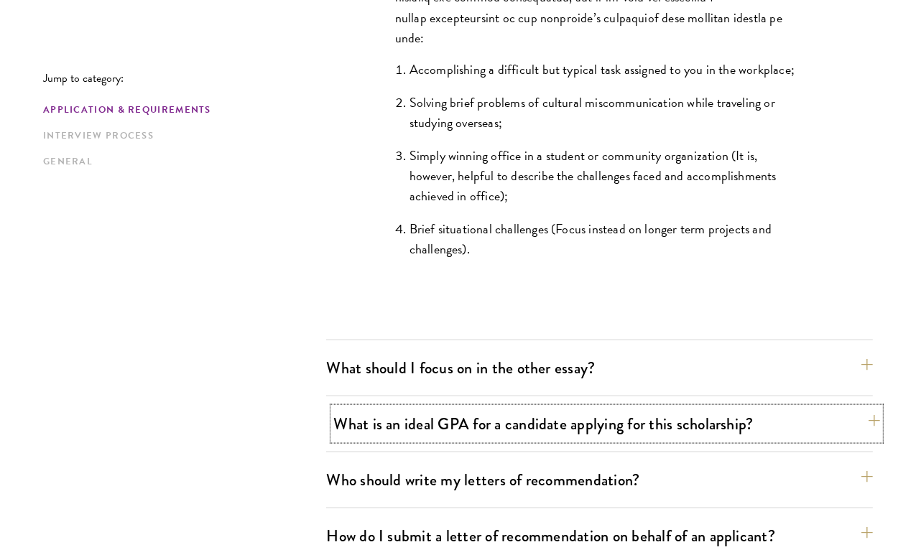
click at [615, 408] on button "What is an ideal GPA for a candidate applying for this scholarship?" at bounding box center [606, 424] width 547 height 32
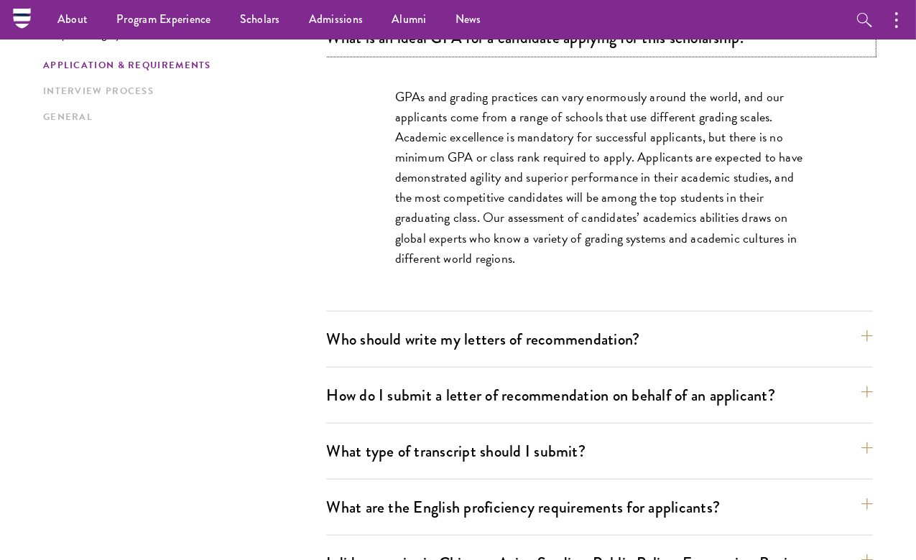
scroll to position [934, 0]
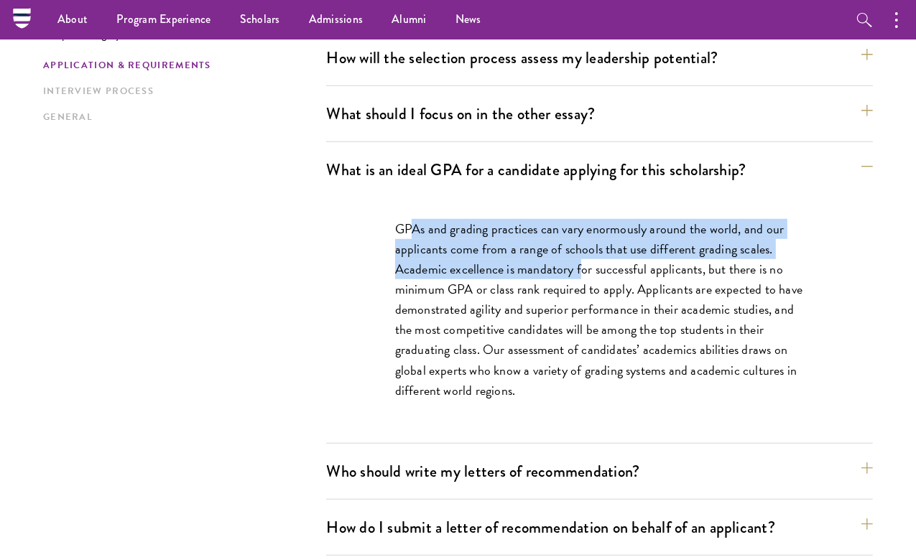
drag, startPoint x: 406, startPoint y: 175, endPoint x: 598, endPoint y: 247, distance: 205.5
click at [585, 219] on p "GPAs and grading practices can vary enormously around the world, and our applic…" at bounding box center [599, 310] width 409 height 182
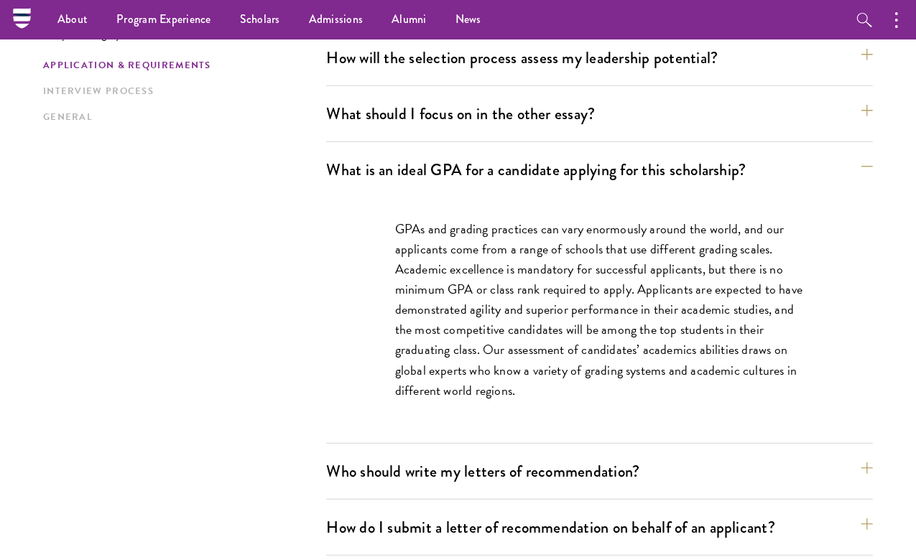
click at [614, 287] on p "GPAs and grading practices can vary enormously around the world, and our applic…" at bounding box center [599, 310] width 409 height 182
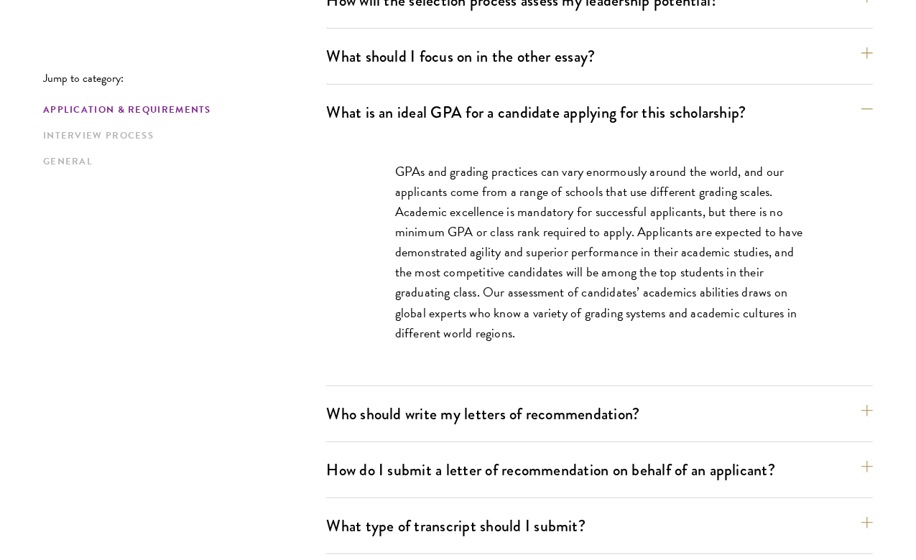
scroll to position [1006, 0]
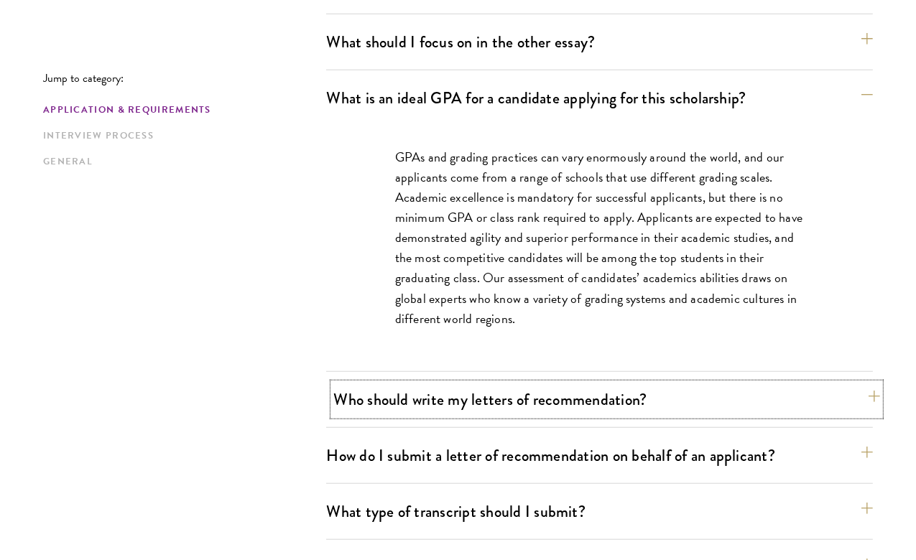
click at [509, 384] on button "Who should write my letters of recommendation?" at bounding box center [606, 400] width 547 height 32
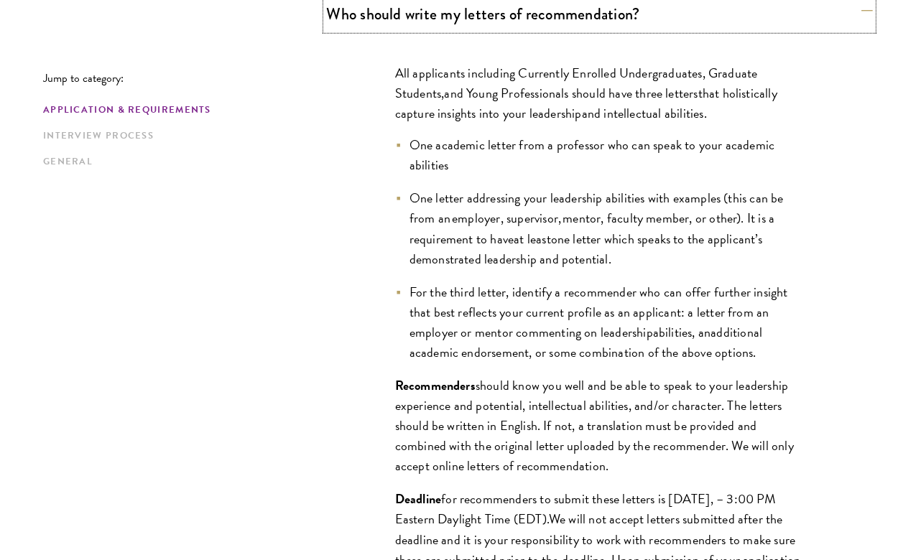
scroll to position [1149, 0]
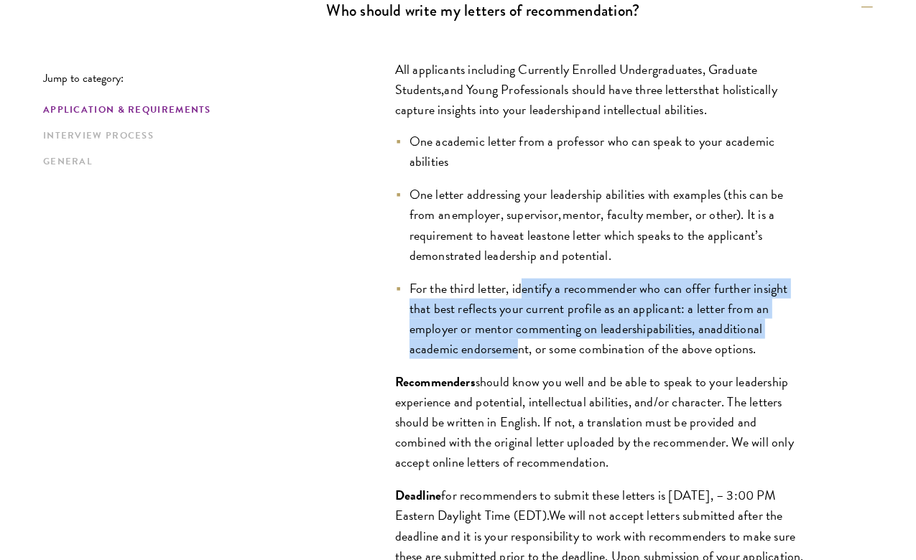
drag, startPoint x: 521, startPoint y: 233, endPoint x: 580, endPoint y: 285, distance: 78.4
click at [580, 285] on li "For the third letter, identify a recommender who can offer further insight that…" at bounding box center [599, 319] width 409 height 80
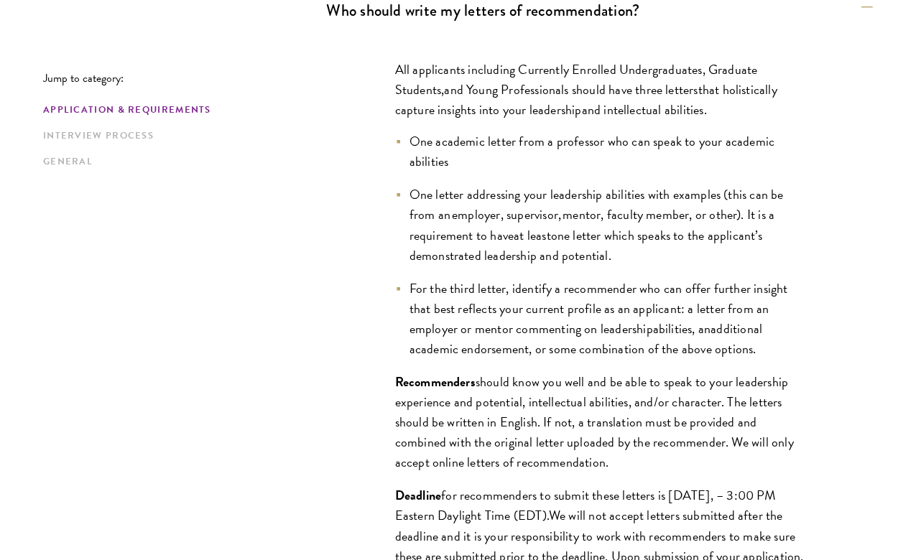
click at [547, 372] on span "should know you well and be able to speak to your leadership experience and pot…" at bounding box center [594, 422] width 399 height 100
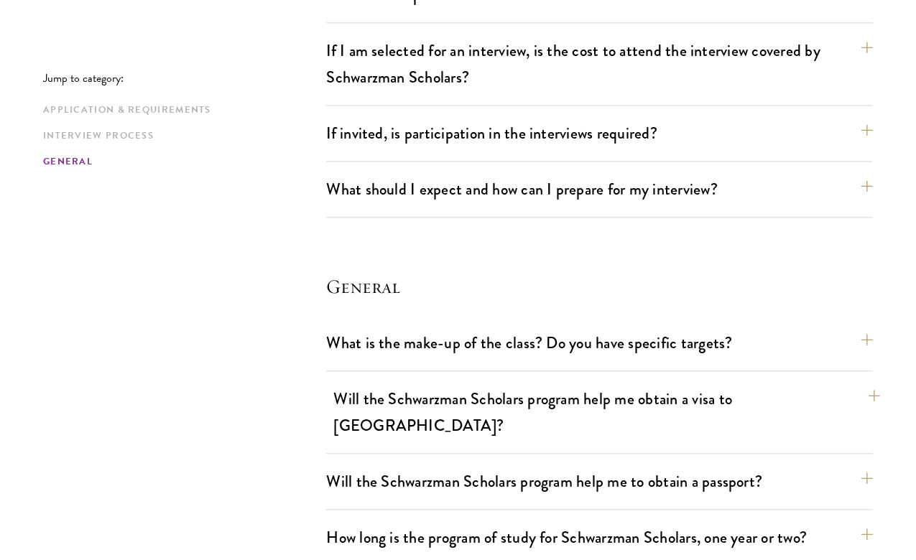
scroll to position [2658, 0]
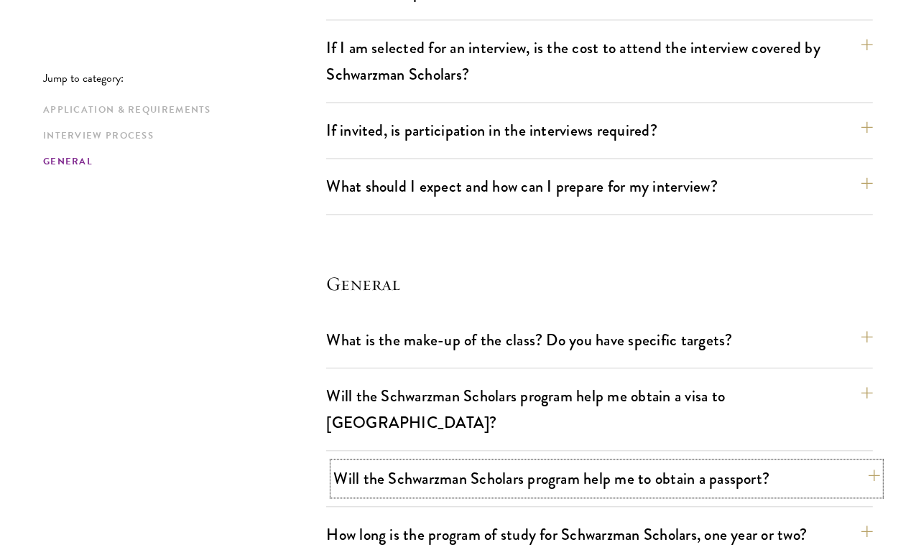
click at [478, 463] on button "Will the Schwarzman Scholars program help me to obtain a passport?" at bounding box center [606, 479] width 547 height 32
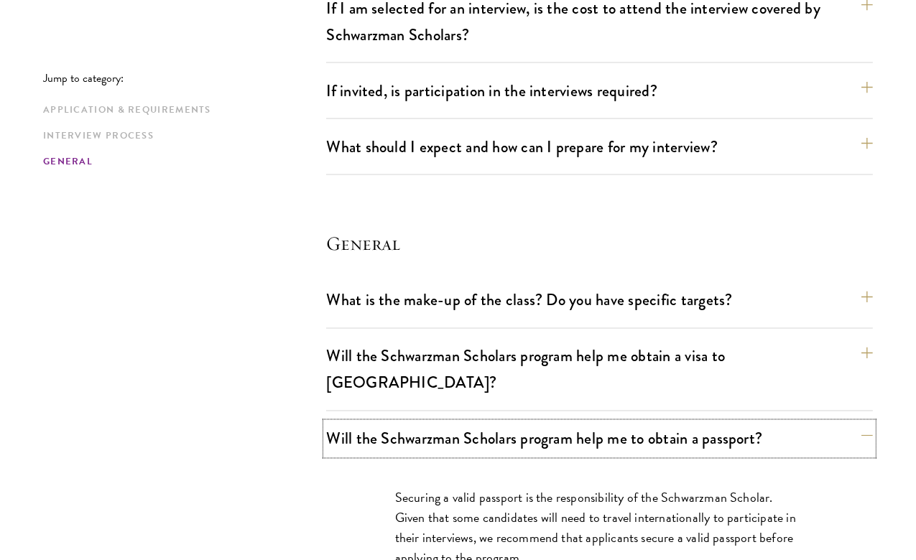
scroll to position [2155, 0]
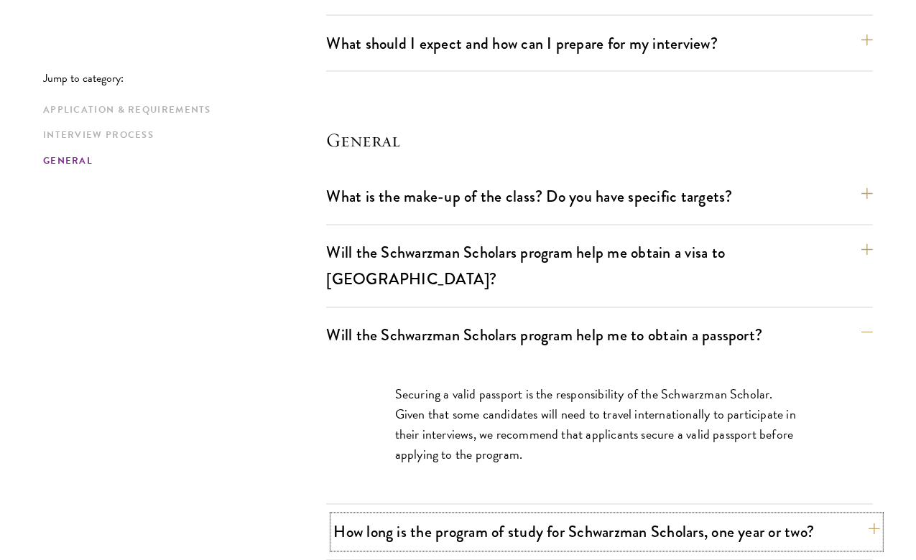
click at [600, 517] on button "How long is the program of study for Schwarzman Scholars, one year or two?" at bounding box center [606, 533] width 547 height 32
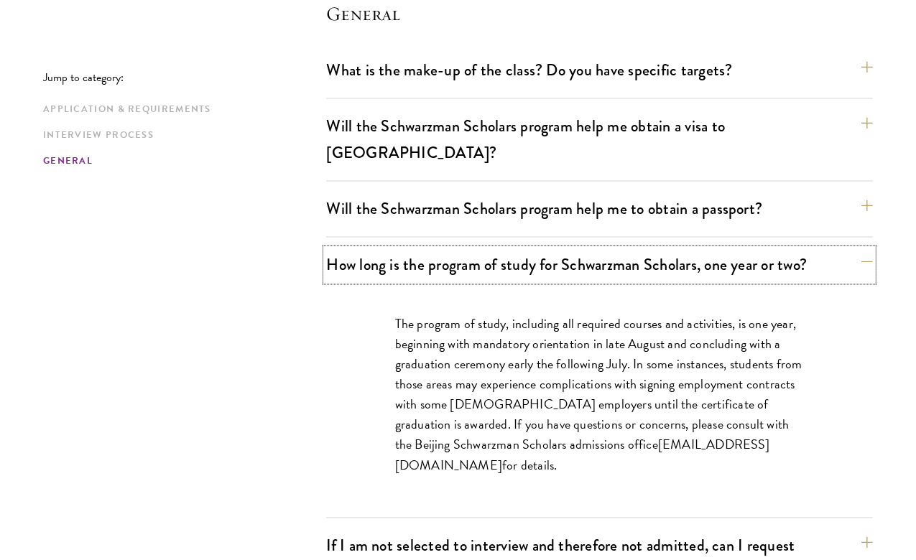
scroll to position [2299, 0]
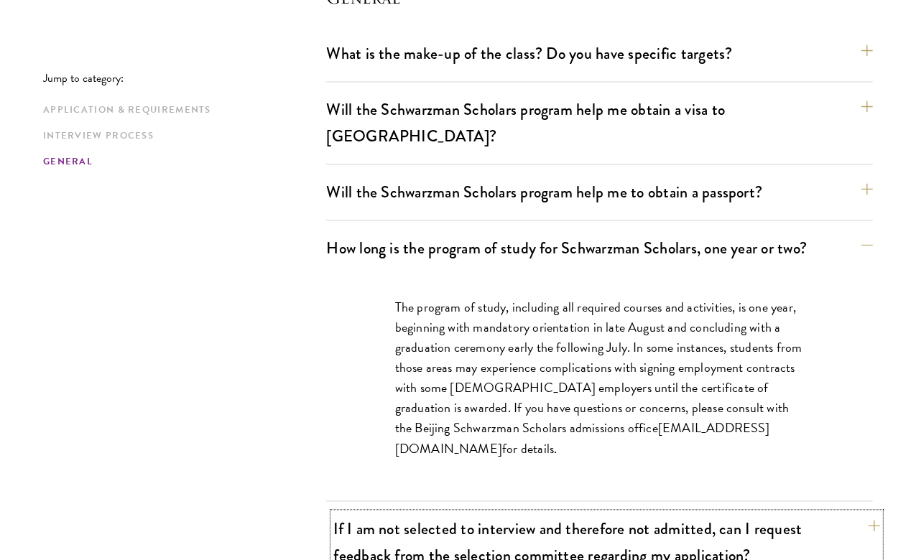
click at [576, 513] on button "If I am not selected to interview and therefore not admitted, can I request fee…" at bounding box center [606, 542] width 547 height 59
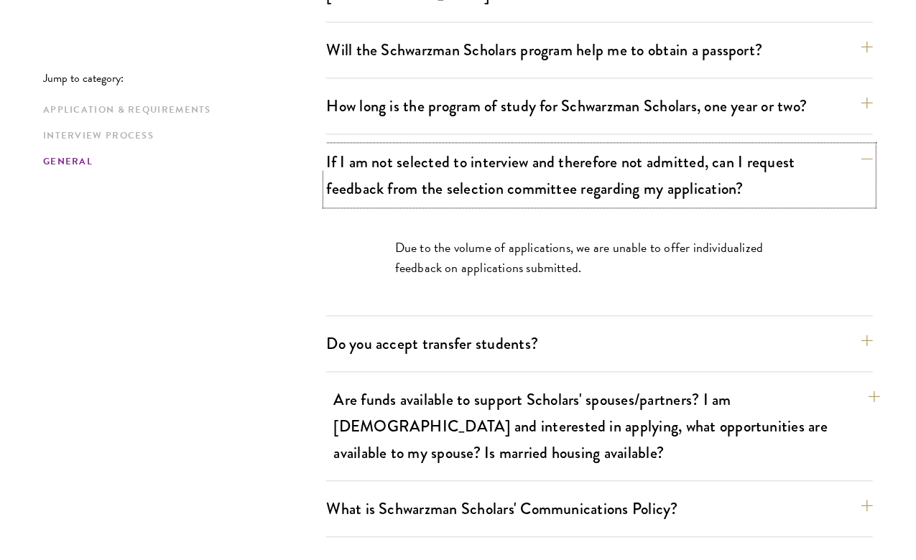
scroll to position [2442, 0]
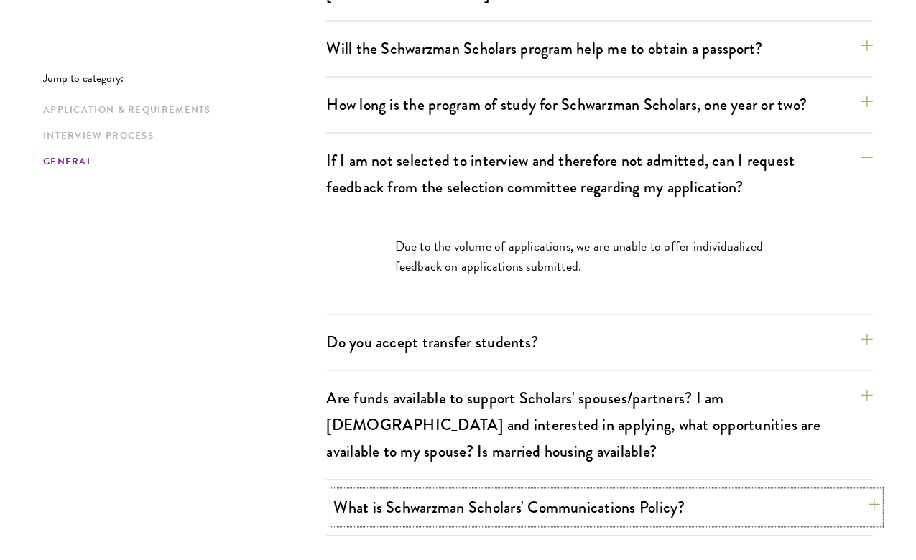
click at [554, 491] on button "What is Schwarzman Scholars' Communications Policy?" at bounding box center [606, 507] width 547 height 32
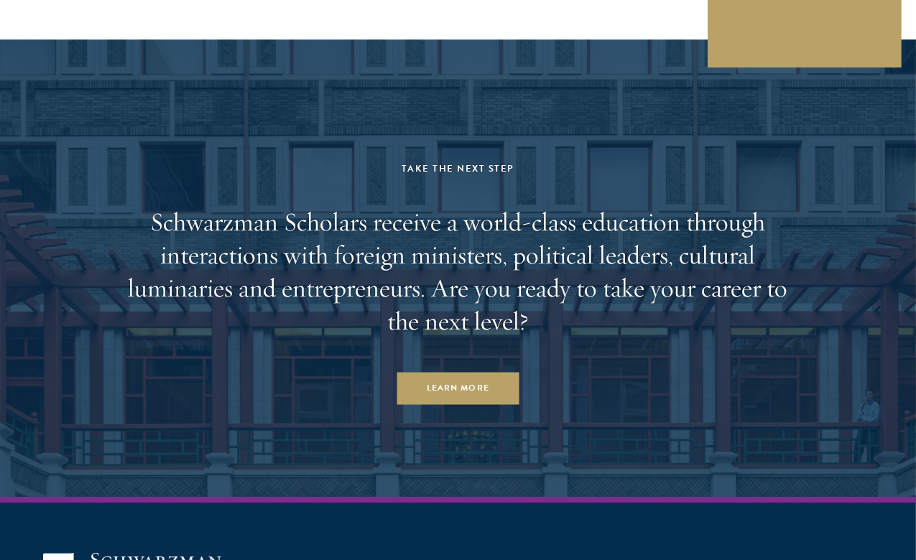
scroll to position [4244, 0]
